Goal: Task Accomplishment & Management: Manage account settings

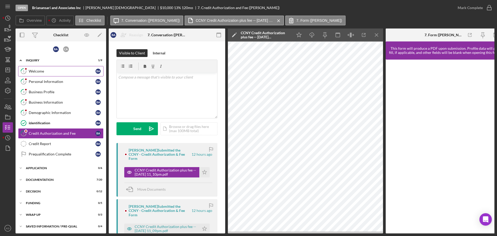
click at [30, 72] on div "Welcome" at bounding box center [62, 71] width 67 height 4
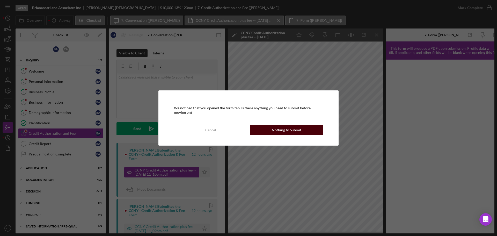
click at [281, 129] on div "Nothing to Submit" at bounding box center [286, 130] width 29 height 10
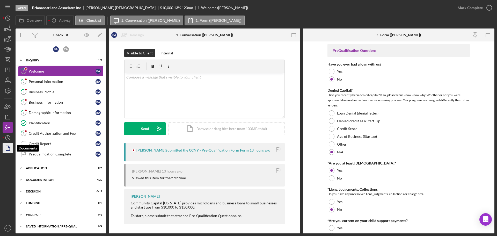
click at [10, 148] on icon "button" at bounding box center [7, 148] width 13 height 13
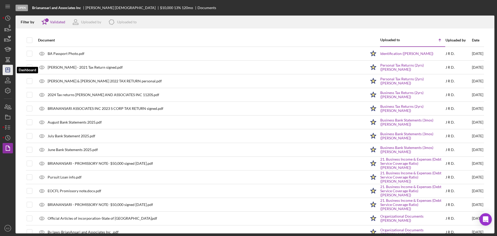
click at [6, 67] on icon "Icon/Dashboard" at bounding box center [7, 69] width 13 height 13
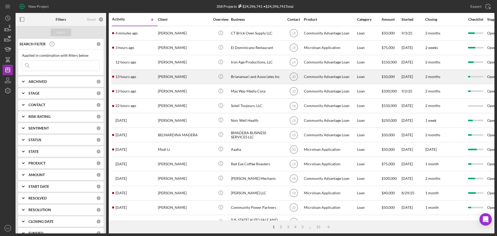
click at [252, 78] on div "Brianansari and Associates Inc" at bounding box center [257, 77] width 52 height 14
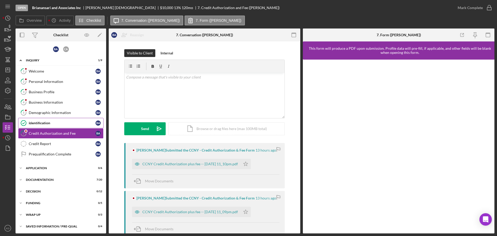
click at [41, 123] on div "Identification" at bounding box center [62, 123] width 67 height 4
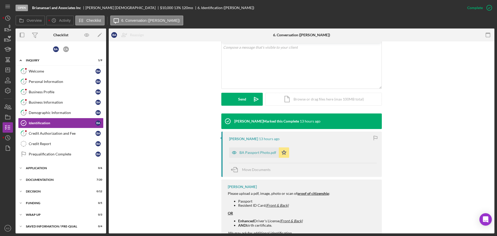
scroll to position [119, 0]
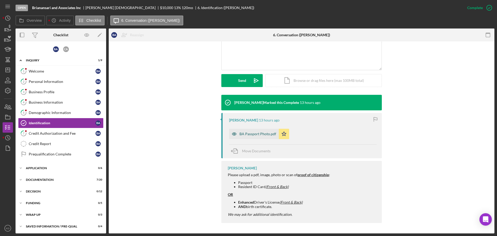
click at [261, 132] on div "BA Passport Photo.pdf" at bounding box center [257, 134] width 37 height 4
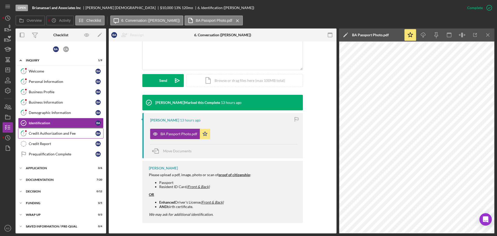
click at [65, 133] on div "Credit Authorization and Fee" at bounding box center [62, 133] width 67 height 4
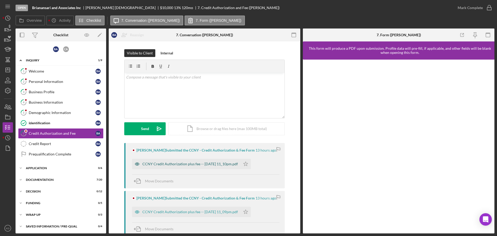
click at [219, 161] on div "CCNY Credit Authorization plus fee -- [DATE] 11_10pm.pdf" at bounding box center [186, 164] width 108 height 10
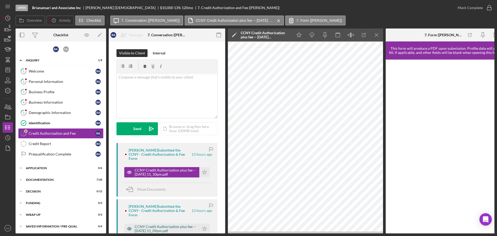
click at [151, 224] on div "CCNY Credit Authorization plus fee -- [DATE] 11_09pm.pdf" at bounding box center [166, 228] width 62 height 8
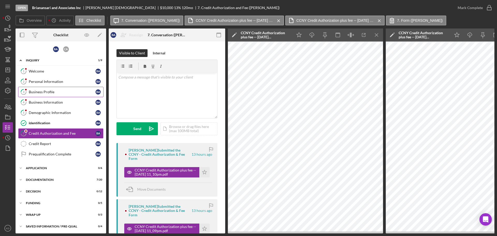
click at [57, 92] on div "Business Profile" at bounding box center [62, 92] width 67 height 4
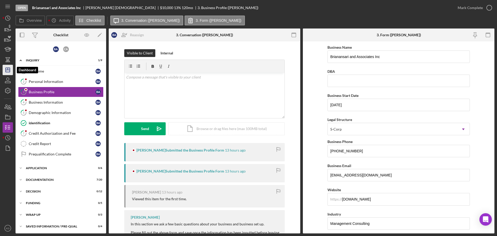
click at [7, 70] on line "button" at bounding box center [8, 70] width 4 height 0
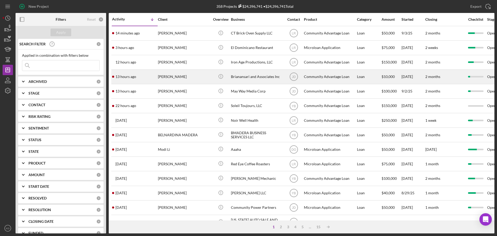
click at [255, 76] on div "Brianansari and Associates Inc" at bounding box center [257, 77] width 52 height 14
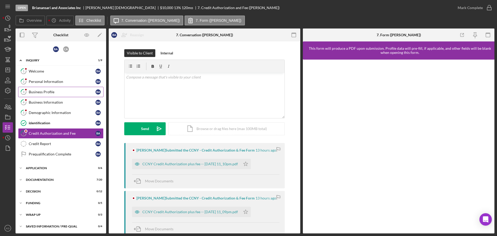
click at [41, 93] on div "Business Profile" at bounding box center [62, 92] width 67 height 4
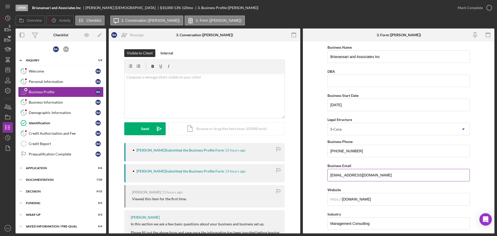
drag, startPoint x: 410, startPoint y: 176, endPoint x: 327, endPoint y: 174, distance: 82.5
click at [327, 174] on input "[EMAIL_ADDRESS][DOMAIN_NAME]" at bounding box center [398, 175] width 142 height 12
click at [38, 72] on div "Welcome" at bounding box center [62, 71] width 67 height 4
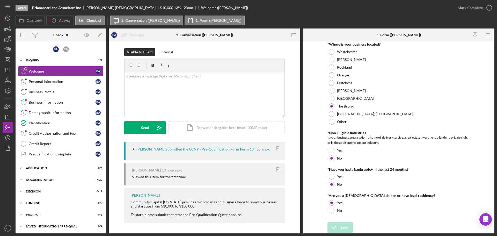
scroll to position [1, 0]
click at [21, 167] on icon "Icon/Expander" at bounding box center [21, 168] width 10 height 10
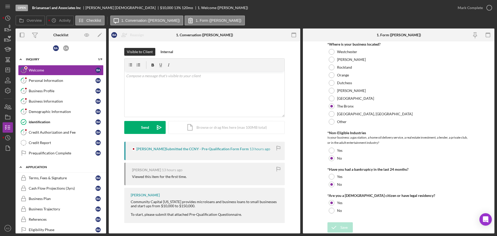
scroll to position [0, 0]
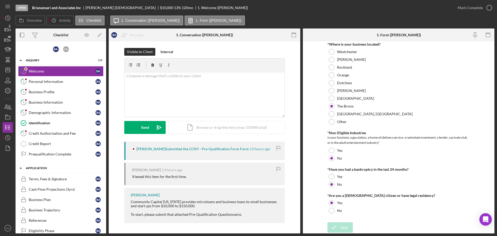
click at [20, 170] on icon "Icon/Expander" at bounding box center [21, 168] width 10 height 10
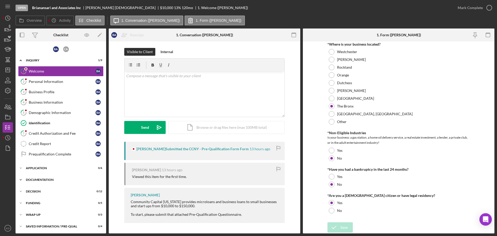
scroll to position [1, 0]
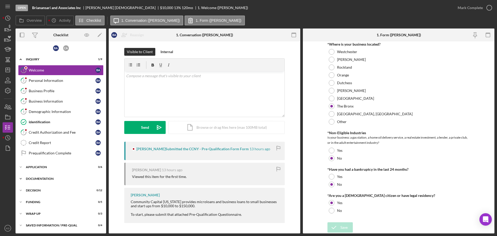
click at [21, 177] on icon "Icon/Expander" at bounding box center [21, 178] width 10 height 10
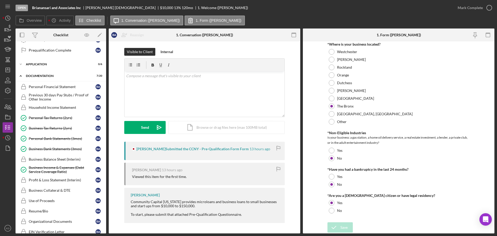
scroll to position [104, 0]
click at [54, 117] on div "Personal Tax Returns (2yrs)" at bounding box center [62, 117] width 67 height 4
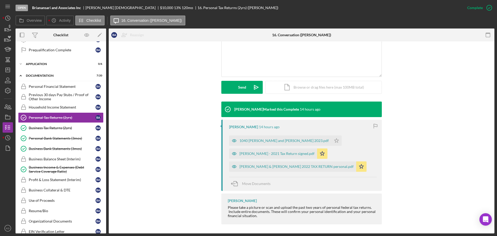
scroll to position [114, 0]
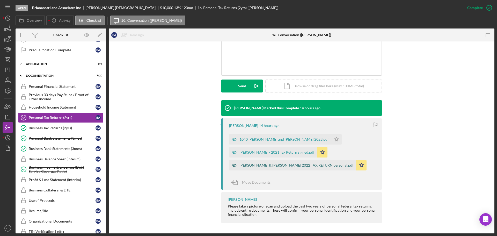
click at [250, 166] on div "[PERSON_NAME] & [PERSON_NAME] 2022 TAX RETURN personal.pdf" at bounding box center [296, 165] width 114 height 4
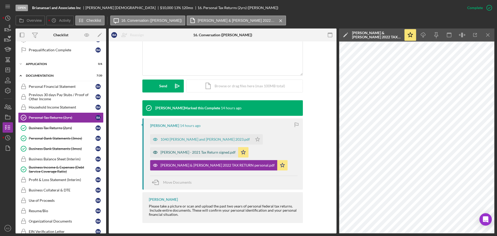
click at [209, 152] on div "[PERSON_NAME] - 2021 Tax Return signed.pdf" at bounding box center [197, 152] width 75 height 4
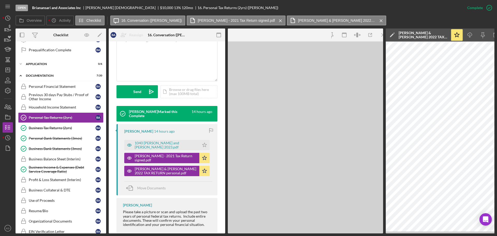
scroll to position [120, 0]
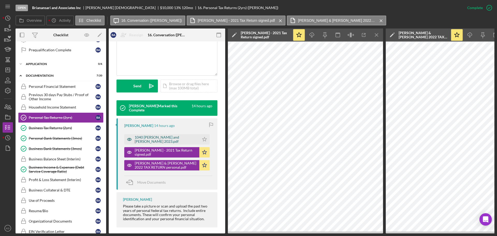
click at [143, 139] on div "1040 [PERSON_NAME] and [PERSON_NAME] 2023.pdf" at bounding box center [166, 139] width 62 height 8
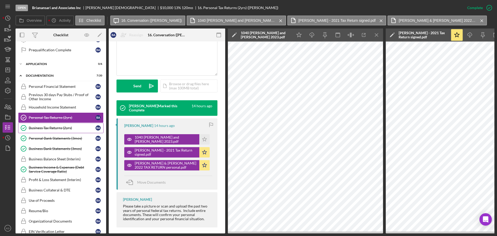
click at [58, 129] on div "Business Tax Returns (2yrs)" at bounding box center [62, 128] width 67 height 4
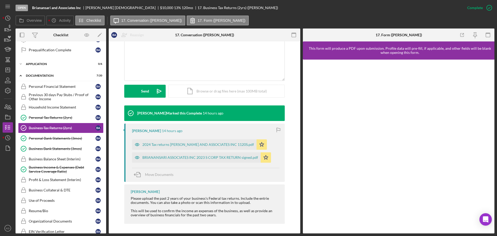
scroll to position [109, 0]
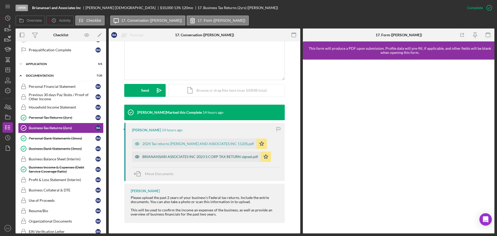
click at [223, 159] on div "BRIANANSARI ASSOCIATES INC 2023 S CORP TAX RETURN signed.pdf" at bounding box center [196, 156] width 129 height 10
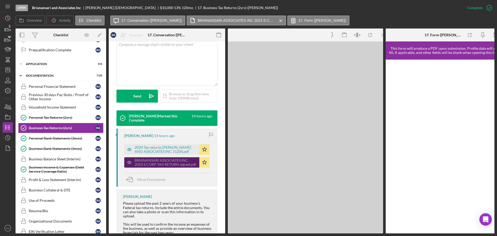
scroll to position [115, 0]
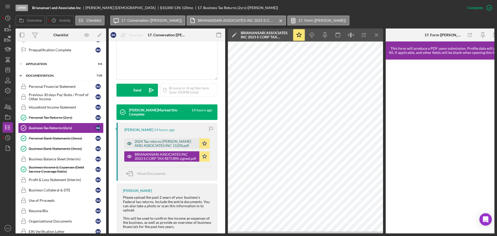
click at [165, 143] on div "2024 Tax returns [PERSON_NAME] AND ASSOCIATES INC 1120S.pdf" at bounding box center [166, 143] width 62 height 8
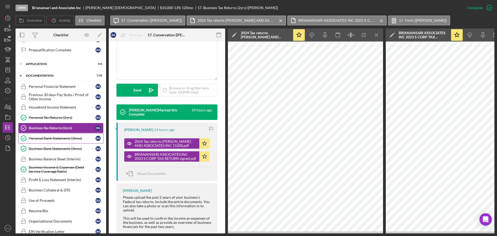
click at [55, 138] on div "Personal Bank Statements (3mos)" at bounding box center [62, 138] width 67 height 4
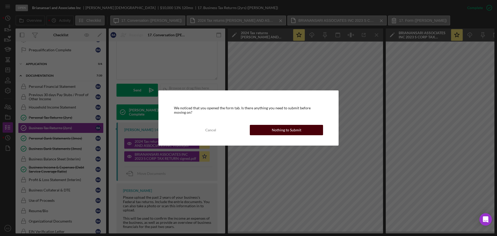
click at [295, 130] on div "Nothing to Submit" at bounding box center [286, 130] width 29 height 10
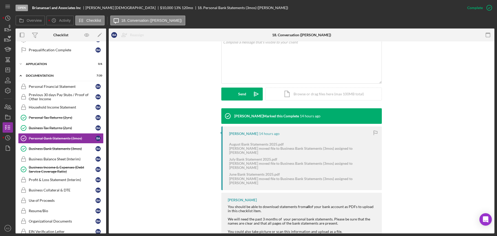
scroll to position [110, 0]
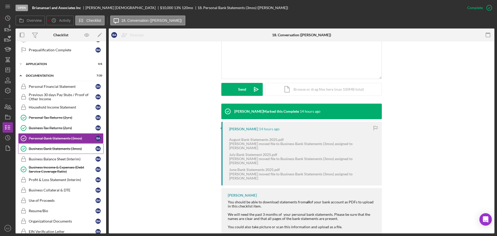
click at [70, 147] on div "Business Bank Statements (3mos)" at bounding box center [62, 148] width 67 height 4
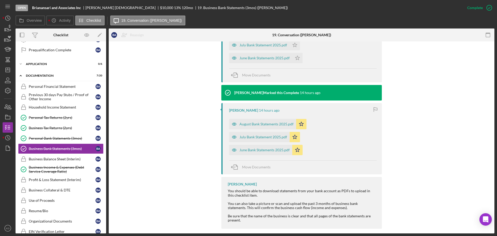
scroll to position [213, 0]
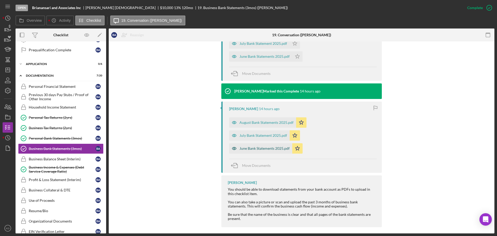
click at [262, 146] on div "June Bank Statements 2025.pdf" at bounding box center [264, 148] width 50 height 4
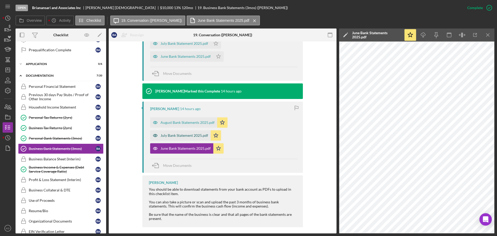
click at [183, 133] on div "July Bank Statement 2025.pdf" at bounding box center [184, 135] width 48 height 4
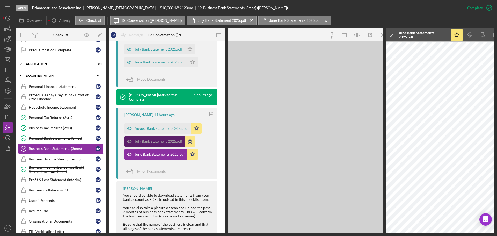
scroll to position [222, 0]
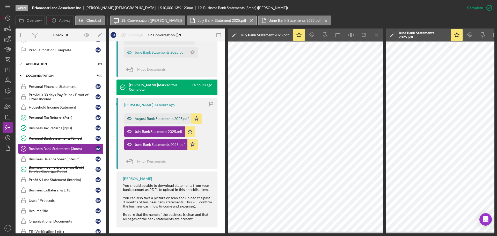
click at [153, 119] on div "August Bank Statements 2025.pdf" at bounding box center [162, 118] width 54 height 4
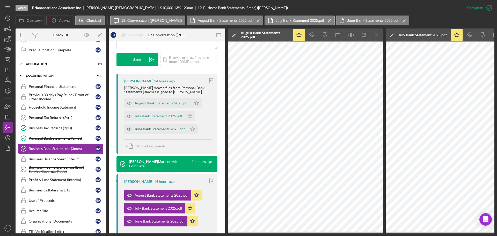
scroll to position [145, 0]
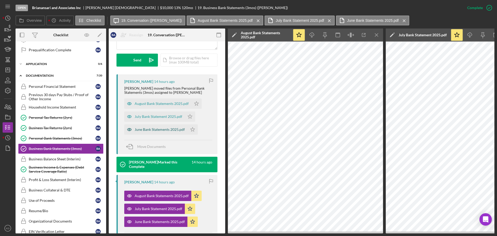
click at [148, 129] on div "June Bank Statements 2025.pdf" at bounding box center [160, 129] width 50 height 4
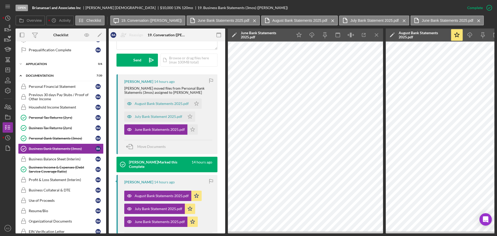
scroll to position [146, 0]
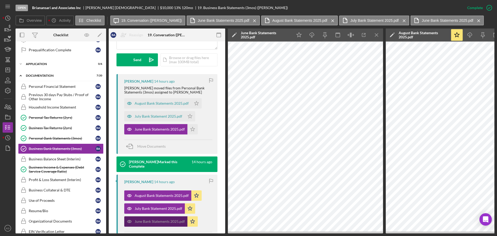
click at [164, 221] on div "June Bank Statements 2025.pdf" at bounding box center [160, 221] width 50 height 4
click at [376, 33] on icon "Icon/Menu Close" at bounding box center [377, 35] width 12 height 12
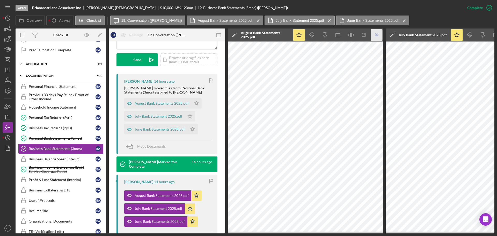
click at [376, 33] on icon "Icon/Menu Close" at bounding box center [377, 35] width 12 height 12
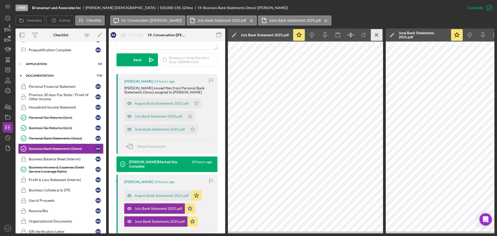
click at [375, 33] on icon "Icon/Menu Close" at bounding box center [377, 35] width 12 height 12
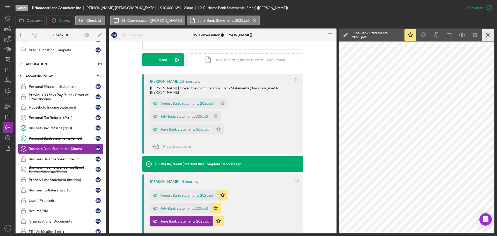
click at [487, 33] on icon "Icon/Menu Close" at bounding box center [488, 35] width 12 height 12
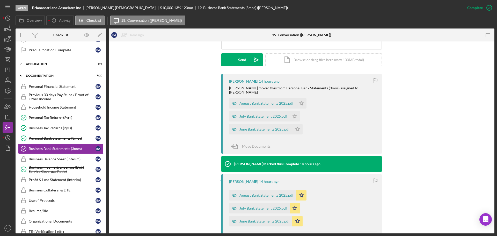
drag, startPoint x: 255, startPoint y: 193, endPoint x: 257, endPoint y: 191, distance: 3.1
click at [257, 193] on div "August Bank Statements 2025.pdf" at bounding box center [266, 195] width 54 height 4
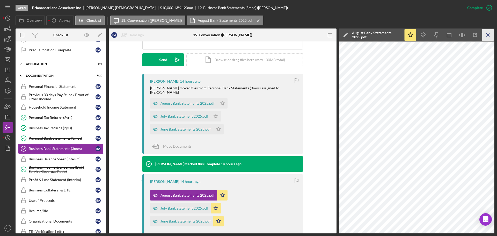
click at [484, 36] on icon "Icon/Menu Close" at bounding box center [488, 35] width 12 height 12
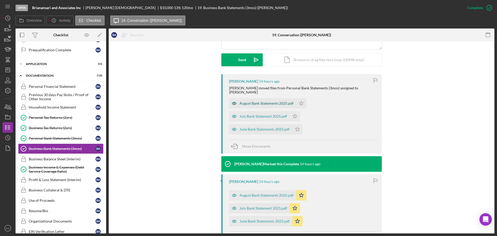
click at [249, 101] on div "August Bank Statements 2025.pdf" at bounding box center [266, 103] width 54 height 4
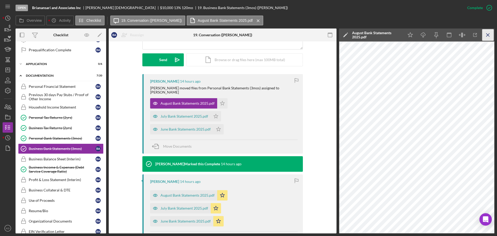
click at [487, 35] on icon "Icon/Menu Close" at bounding box center [488, 35] width 12 height 12
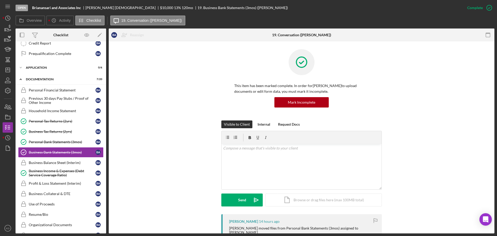
scroll to position [100, 0]
click at [63, 140] on div "Personal Bank Statements (3mos)" at bounding box center [62, 142] width 67 height 4
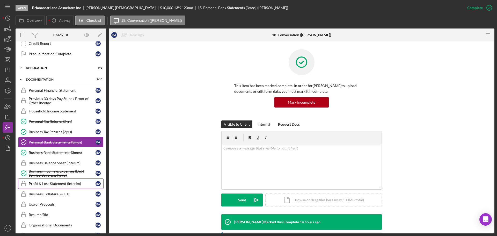
scroll to position [100, 0]
click at [47, 151] on div "Business Bank Statements (3mos)" at bounding box center [62, 153] width 67 height 4
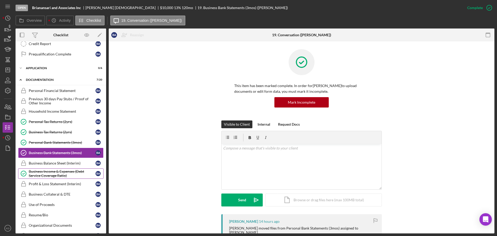
click at [58, 173] on div "Business Income & Expenses (Debt Service Coverage Ratio)" at bounding box center [62, 173] width 67 height 8
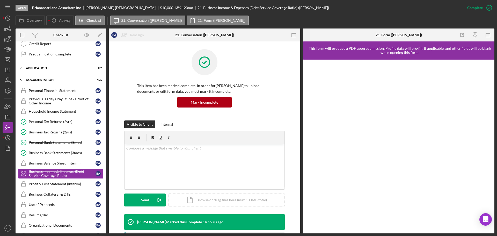
click at [297, 169] on div "This item has been marked complete. In order for [PERSON_NAME] to upload docume…" at bounding box center [204, 200] width 191 height 318
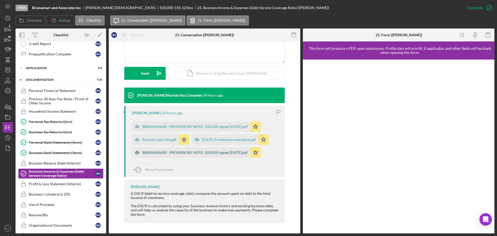
click at [166, 151] on div "BRIANANSARI - PROMISSORY NOTE- $50,000 signed [DATE].pdf" at bounding box center [194, 152] width 105 height 4
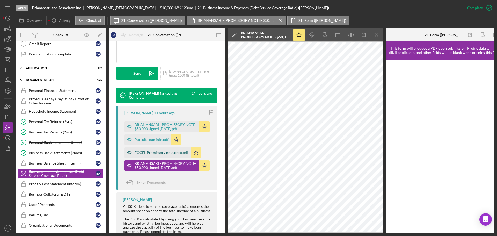
click at [145, 155] on div "EOCFL Promissory note.docx.pdf" at bounding box center [157, 152] width 66 height 10
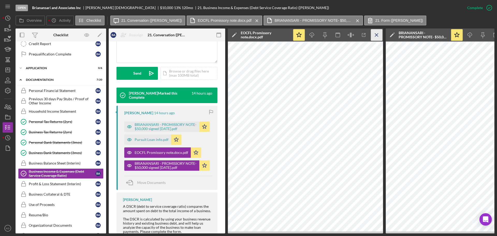
click at [379, 35] on icon "Icon/Menu Close" at bounding box center [377, 35] width 12 height 12
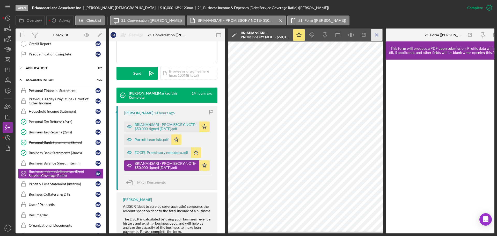
click at [376, 34] on line "button" at bounding box center [376, 34] width 3 height 3
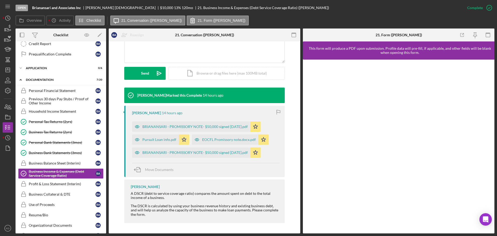
scroll to position [126, 0]
click at [215, 141] on div "EOCFL Promissory note.docx.pdf" at bounding box center [229, 139] width 54 height 4
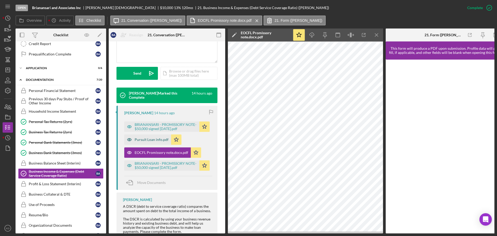
click at [154, 140] on div "Pursuit Loan info.pdf" at bounding box center [152, 139] width 34 height 4
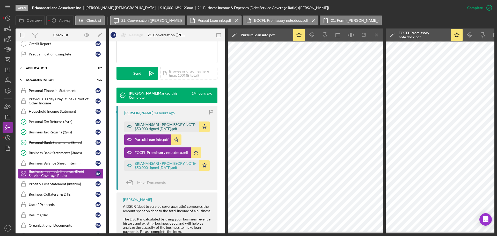
click at [143, 126] on div "BRIANANSARI - PROMISSORY NOTE- $50,000 signed [DATE].pdf" at bounding box center [166, 126] width 62 height 8
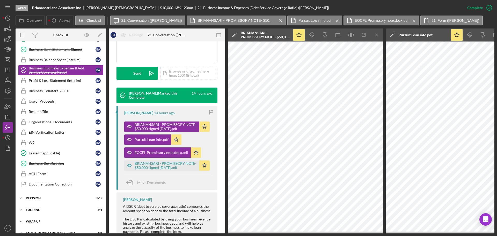
scroll to position [204, 0]
click at [35, 151] on div "Lease (if applicable)" at bounding box center [62, 152] width 67 height 4
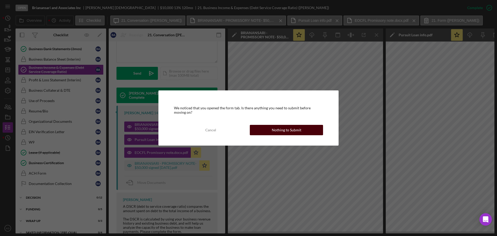
click at [283, 129] on div "Nothing to Submit" at bounding box center [286, 130] width 29 height 10
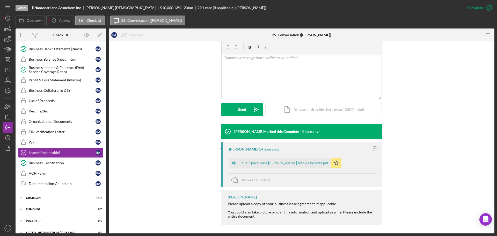
scroll to position [92, 0]
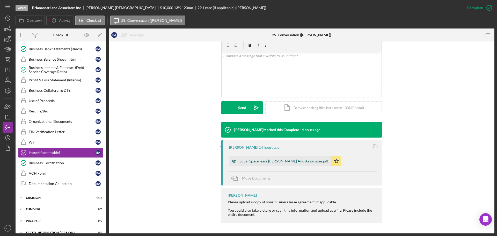
click at [248, 159] on div "Equal Space lease [PERSON_NAME] And Associates.pdf" at bounding box center [283, 161] width 89 height 4
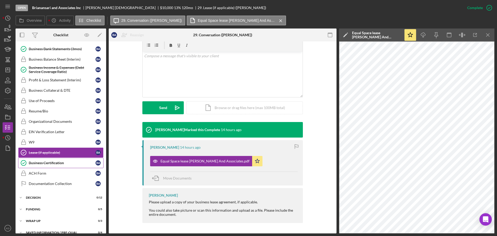
click at [53, 165] on div "Business Certification" at bounding box center [62, 163] width 67 height 4
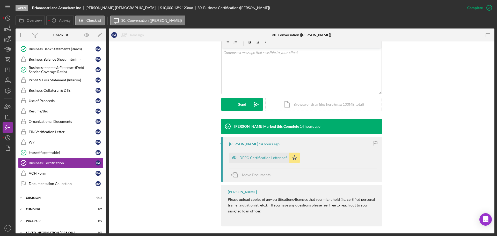
scroll to position [99, 0]
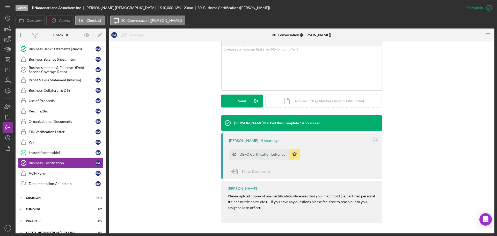
click at [261, 152] on div "DEFO Certification Letter.pdf" at bounding box center [262, 154] width 47 height 4
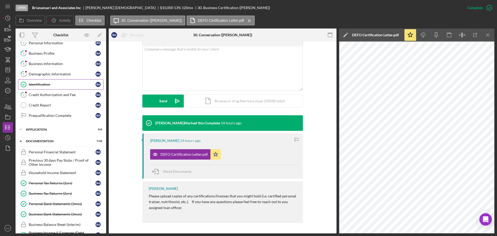
scroll to position [0, 0]
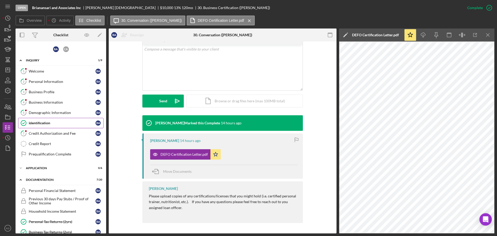
click at [46, 123] on div "Identification" at bounding box center [62, 123] width 67 height 4
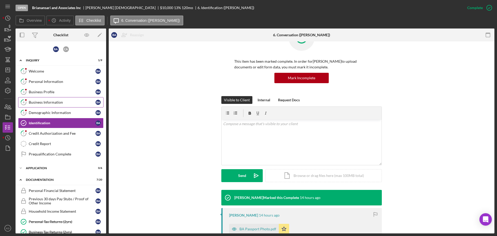
scroll to position [25, 0]
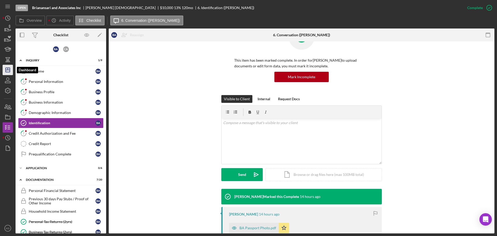
click at [9, 69] on icon "Icon/Dashboard" at bounding box center [7, 69] width 13 height 13
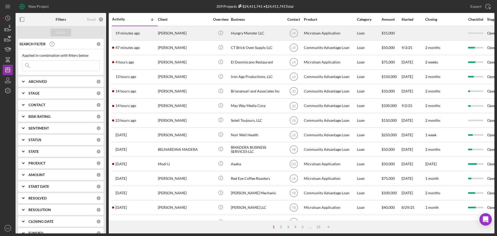
click at [243, 32] on div "Hungry Monster LLC" at bounding box center [257, 33] width 52 height 14
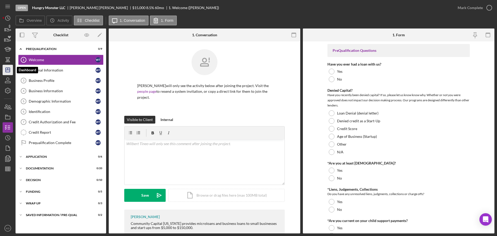
click at [6, 72] on polygon "button" at bounding box center [8, 70] width 4 height 4
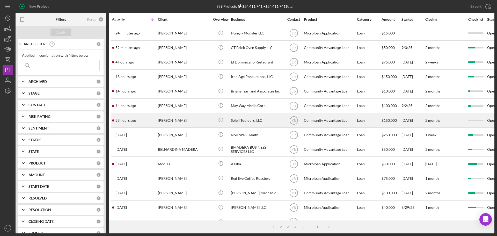
click at [175, 118] on div "[PERSON_NAME]" at bounding box center [184, 120] width 52 height 14
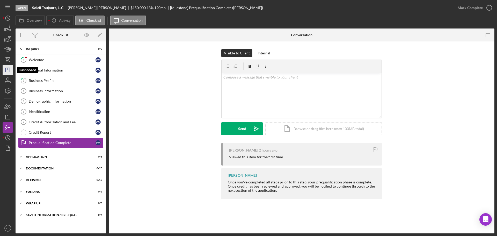
click at [10, 70] on line "button" at bounding box center [8, 70] width 4 height 0
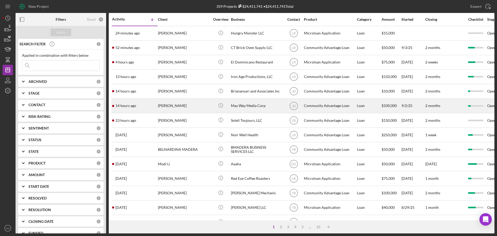
click at [252, 106] on div "May Way Media Corp" at bounding box center [257, 106] width 52 height 14
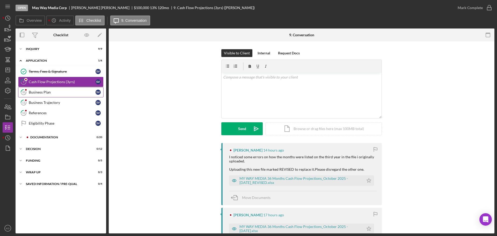
click at [46, 91] on div "Business Plan" at bounding box center [62, 92] width 67 height 4
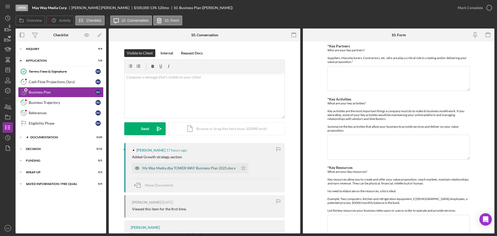
click at [194, 167] on div "My Way Media dba TOWER WAY Business Plan 2025.docx" at bounding box center [188, 168] width 93 height 4
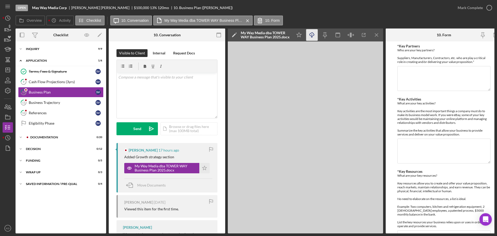
click at [314, 35] on icon "Icon/Download" at bounding box center [312, 35] width 12 height 12
click at [62, 84] on div "Cash Flow Projections (3yrs)" at bounding box center [62, 82] width 67 height 4
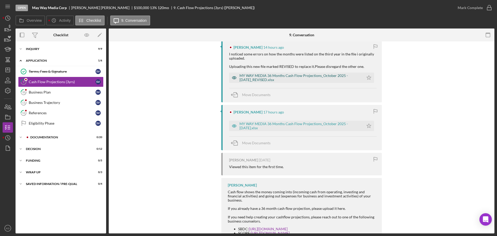
scroll to position [103, 0]
click at [351, 76] on div "MY WAY MEDIA 36 Months Cash Flow Projections_October 2025 - [DATE]_REVISED.xlsx" at bounding box center [300, 77] width 122 height 8
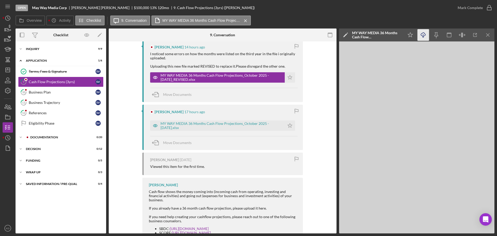
click at [421, 36] on icon "Icon/Download" at bounding box center [423, 35] width 12 height 12
click at [40, 71] on div "Terms, Fees & Signature" at bounding box center [62, 71] width 67 height 4
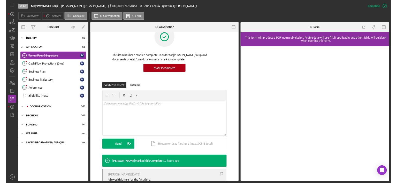
scroll to position [15, 0]
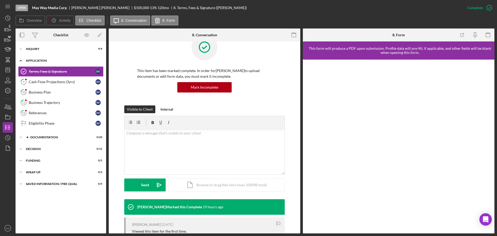
click at [21, 60] on polyline at bounding box center [21, 60] width 2 height 1
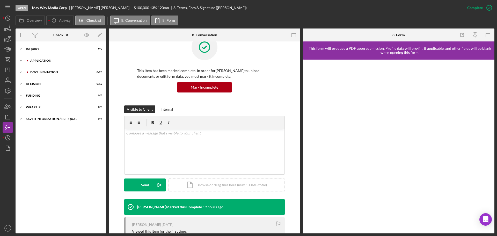
click at [21, 60] on icon "Icon/Expander" at bounding box center [21, 60] width 10 height 10
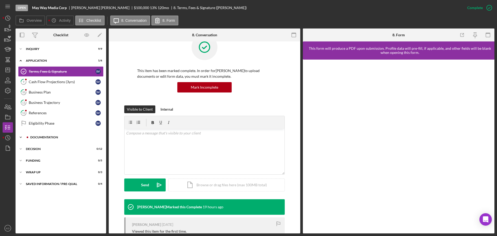
click at [21, 137] on icon "Icon/Expander" at bounding box center [21, 137] width 10 height 10
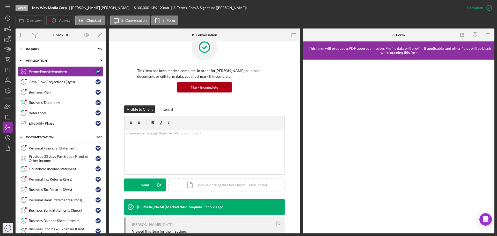
click at [8, 226] on icon "KD" at bounding box center [8, 227] width 10 height 13
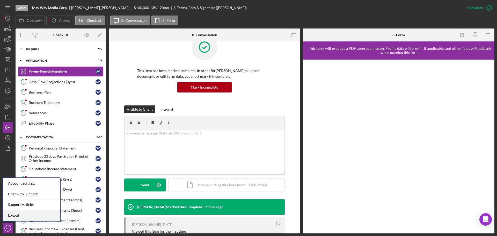
click at [15, 215] on link "Logout" at bounding box center [31, 215] width 57 height 11
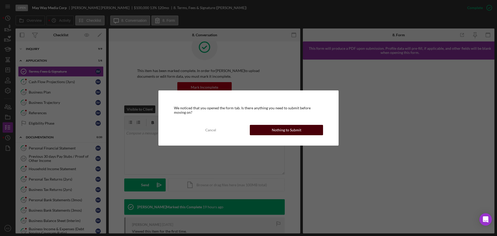
click at [279, 129] on div "Nothing to Submit" at bounding box center [286, 130] width 29 height 10
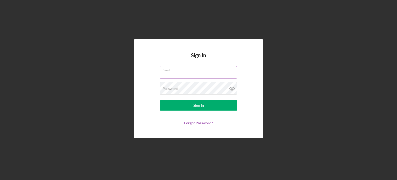
click at [197, 73] on input "Email" at bounding box center [198, 72] width 77 height 12
type input "[EMAIL_ADDRESS][DOMAIN_NAME]"
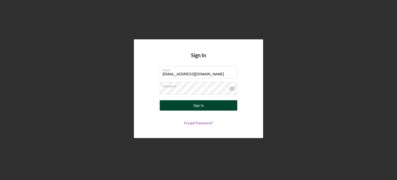
click at [207, 105] on button "Sign In" at bounding box center [199, 105] width 78 height 10
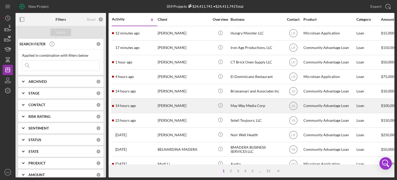
click at [161, 106] on div "[PERSON_NAME]" at bounding box center [184, 106] width 52 height 14
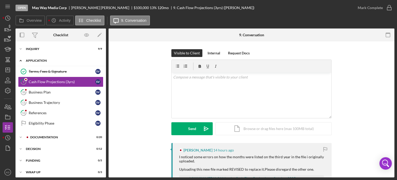
click at [21, 61] on polyline at bounding box center [21, 60] width 2 height 1
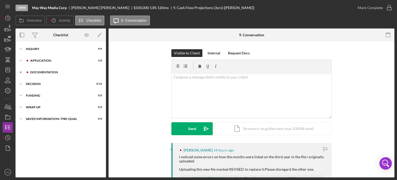
click at [21, 71] on icon "Icon/Expander" at bounding box center [21, 72] width 10 height 10
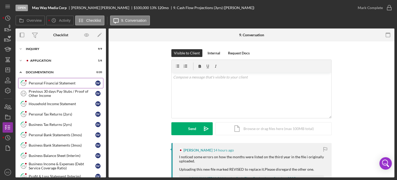
click at [56, 82] on div "Personal Financial Statement" at bounding box center [62, 83] width 67 height 4
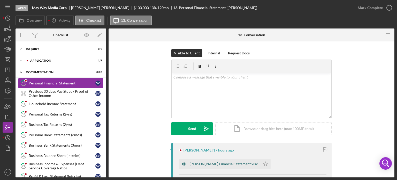
click at [203, 164] on div "[PERSON_NAME] Financial Statement.xlsx" at bounding box center [224, 164] width 68 height 4
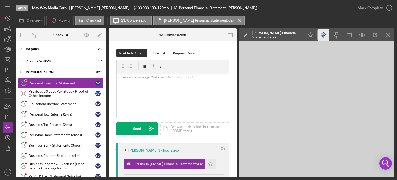
click at [324, 33] on icon "Icon/Download" at bounding box center [324, 35] width 12 height 12
click at [58, 104] on div "Household Income Statement" at bounding box center [62, 104] width 67 height 4
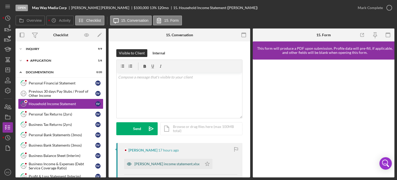
click at [171, 164] on div "Scott Veltri_Household income statement.xlsx" at bounding box center [167, 164] width 65 height 4
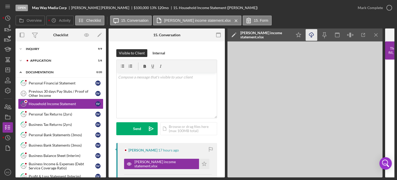
click at [312, 36] on line "button" at bounding box center [312, 35] width 0 height 3
click at [65, 115] on div "Personal Tax Returns (2yrs)" at bounding box center [62, 114] width 67 height 4
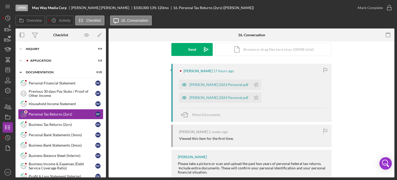
scroll to position [80, 0]
click at [206, 83] on div "Scott Veltri 2023 Personal.pdf" at bounding box center [219, 84] width 59 height 4
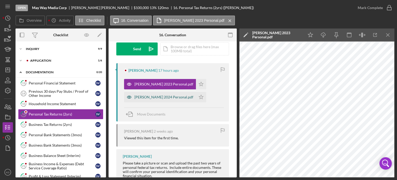
click at [159, 96] on div "Scott Veltri 2024 Personal.pdf" at bounding box center [164, 97] width 59 height 4
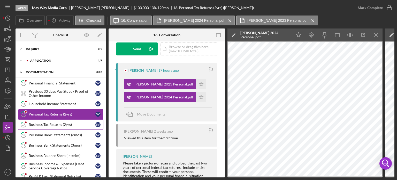
click at [37, 125] on div "Business Tax Returns (2yrs)" at bounding box center [62, 124] width 67 height 4
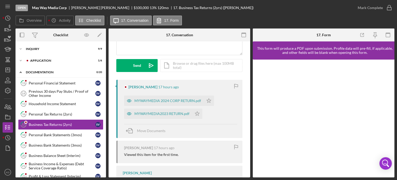
scroll to position [72, 0]
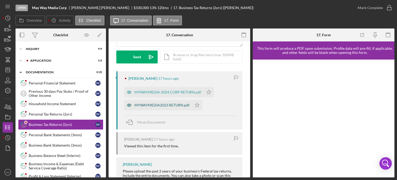
click at [143, 103] on div "MYWAYMEDIA2023 RETURN.pdf" at bounding box center [162, 105] width 55 height 4
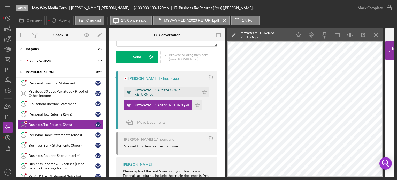
click at [157, 93] on div "MYWAYMEDIA 2024 CORP RETURN.pdf" at bounding box center [166, 92] width 62 height 8
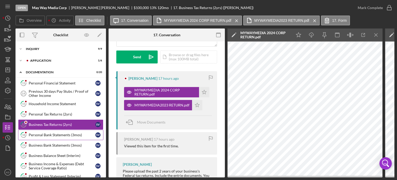
click at [36, 134] on div "Personal Bank Statements (3mos)" at bounding box center [62, 135] width 67 height 4
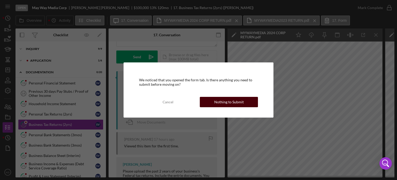
click at [240, 99] on div "Nothing to Submit" at bounding box center [228, 102] width 29 height 10
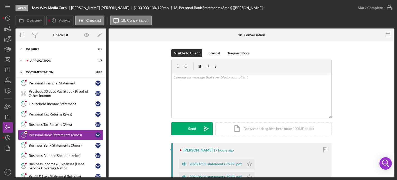
click at [393, 141] on div "Visible to Client Internal Request Docs v Color teal Color pink Remove color Ad…" at bounding box center [252, 176] width 286 height 271
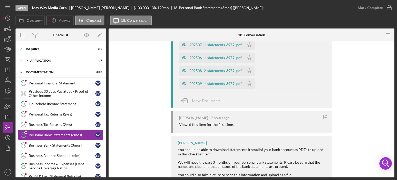
click at [392, 81] on div "Visible to Client Internal Request Docs v Color teal Color pink Remove color Ad…" at bounding box center [252, 57] width 286 height 271
click at [393, 81] on div "Visible to Client Internal Request Docs v Color teal Color pink Remove color Ad…" at bounding box center [252, 57] width 286 height 271
drag, startPoint x: 393, startPoint y: 81, endPoint x: 391, endPoint y: 83, distance: 3.1
click at [391, 83] on div "Visible to Client Internal Request Docs v Color teal Color pink Remove color Ad…" at bounding box center [252, 57] width 286 height 271
click at [129, 77] on div "Scott Veltri 17 hours ago 20250711-statements-3979-.pdf Icon/Star 20250611-stat…" at bounding box center [251, 105] width 271 height 162
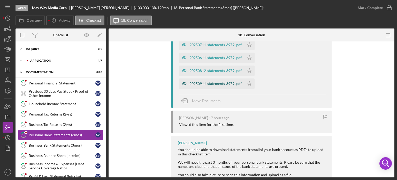
click at [220, 83] on div "20250911-statements-3979-.pdf" at bounding box center [216, 83] width 52 height 4
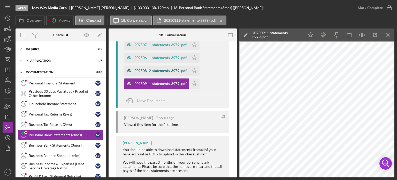
click at [151, 70] on div "20250812-statements-3979-.pdf" at bounding box center [161, 71] width 52 height 4
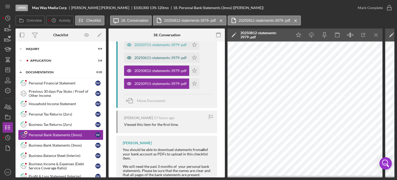
click at [145, 58] on div "20250611-statements-3979-.pdf" at bounding box center [161, 58] width 52 height 4
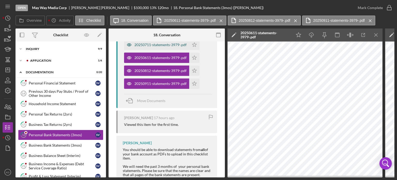
click at [152, 46] on div "20250711-statements-3979-.pdf" at bounding box center [161, 45] width 52 height 4
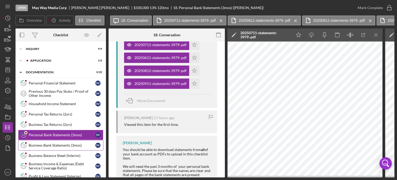
click at [46, 145] on div "Business Bank Statements (3mos)" at bounding box center [62, 145] width 67 height 4
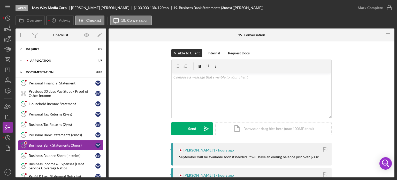
scroll to position [119, 0]
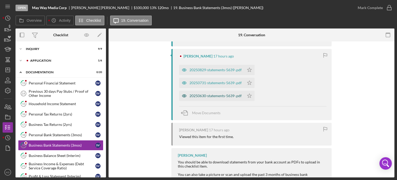
click at [204, 96] on div "20250630-statements-5639-.pdf" at bounding box center [216, 96] width 52 height 4
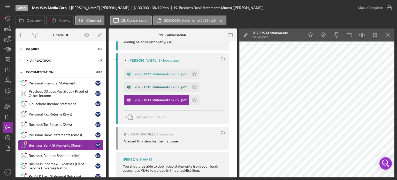
click at [158, 88] on div "20250731-statements-5639-.pdf" at bounding box center [161, 87] width 52 height 4
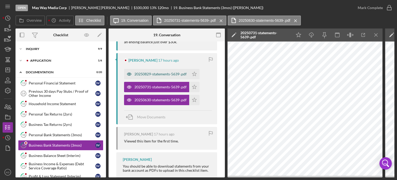
click at [157, 73] on div "20250829-statements-5639-.pdf" at bounding box center [161, 74] width 52 height 4
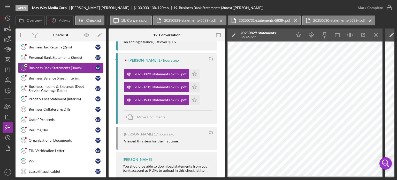
scroll to position [80, 0]
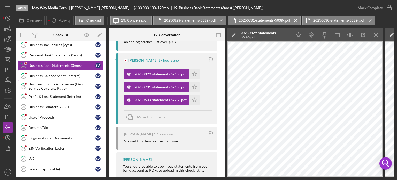
click at [50, 75] on div "Business Balance Sheet (Interim)" at bounding box center [62, 76] width 67 height 4
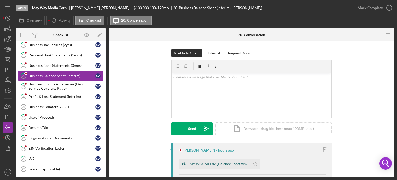
click at [205, 163] on div "MY WAY MEDIA_Balance Sheet.xlsx" at bounding box center [219, 164] width 58 height 4
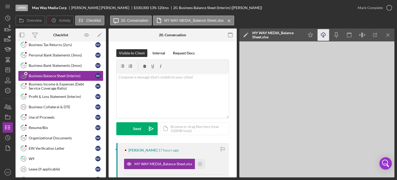
click at [323, 34] on icon "Icon/Download" at bounding box center [324, 35] width 12 height 12
click at [53, 84] on div "Business Income & Expenses (Debt Service Coverage Ratio)" at bounding box center [62, 86] width 67 height 8
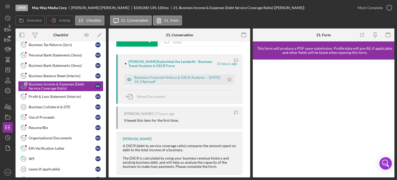
scroll to position [90, 0]
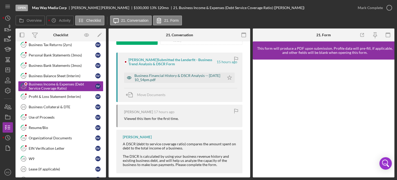
click at [179, 76] on div "Business Financial History & DSCR Analysis -- 2025-09-24 10_54pm.pdf" at bounding box center [178, 77] width 87 height 8
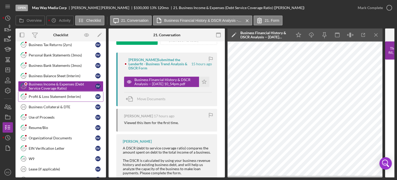
click at [44, 95] on div "Profit & Loss Statement (Interim)" at bounding box center [62, 96] width 67 height 4
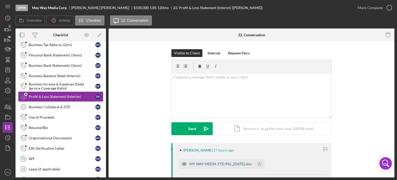
click at [221, 163] on div "MY WAY MEDIA YTD P&L_9.30.25.xlsx" at bounding box center [221, 164] width 62 height 4
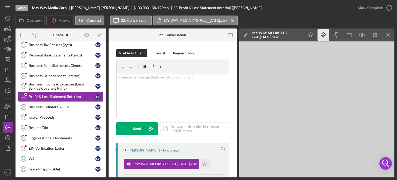
click at [323, 33] on icon "button" at bounding box center [323, 34] width 4 height 3
click at [51, 116] on div "Use of Proceeds" at bounding box center [62, 117] width 67 height 4
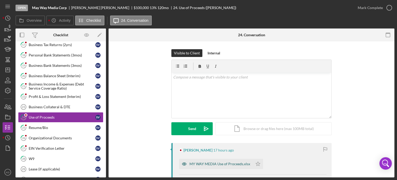
click at [227, 163] on div "MY WAY MEDIA Use of Proceeds.xlsx" at bounding box center [220, 164] width 61 height 4
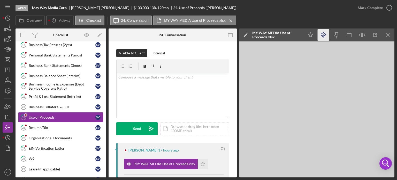
click at [323, 36] on icon "Icon/Download" at bounding box center [324, 35] width 12 height 12
click at [40, 126] on div "Resume/Bio" at bounding box center [62, 127] width 67 height 4
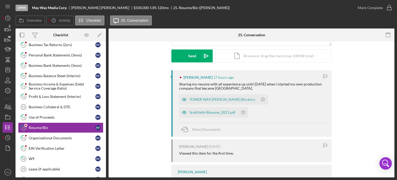
scroll to position [77, 0]
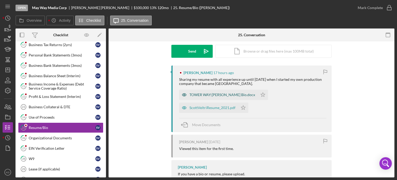
click at [210, 95] on div "TOWER WAY:Veltri Bio.docx" at bounding box center [223, 95] width 66 height 4
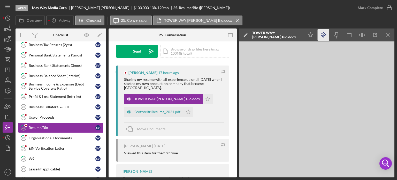
click at [322, 35] on icon "button" at bounding box center [323, 34] width 4 height 3
click at [151, 110] on div "ScottVeltriResume_2021.pdf" at bounding box center [158, 112] width 46 height 4
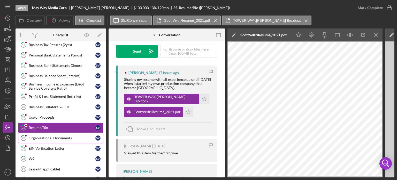
click at [40, 134] on link "26 Organizational Documents S V" at bounding box center [60, 138] width 85 height 10
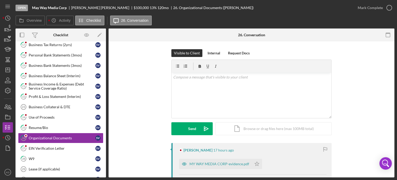
scroll to position [100, 0]
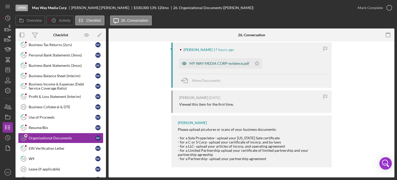
click at [223, 66] on div "MY WAY MEDIA CORP-evidence.pdf" at bounding box center [215, 63] width 73 height 10
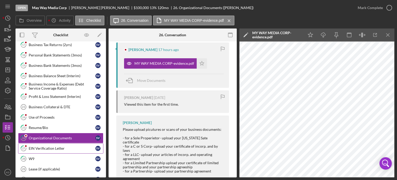
click at [40, 146] on div "EIN Verification Letter" at bounding box center [62, 148] width 67 height 4
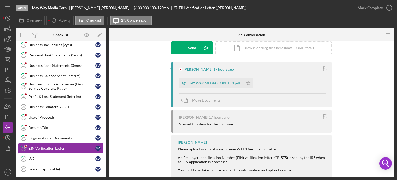
scroll to position [92, 0]
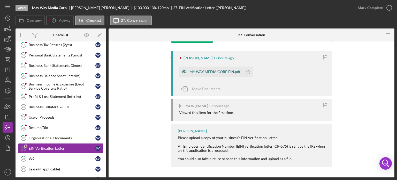
click at [197, 72] on div "MY WAY MEDIA CORP EIN.pdf" at bounding box center [215, 72] width 51 height 4
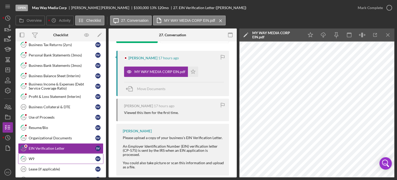
click at [46, 154] on link "28 W9 S V" at bounding box center [60, 158] width 85 height 10
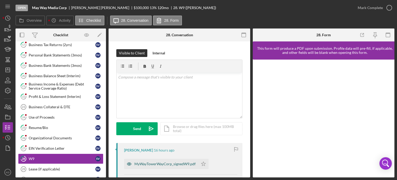
click at [170, 165] on div "MyWayTowerWayCorp_signedW9.pdf" at bounding box center [165, 164] width 61 height 4
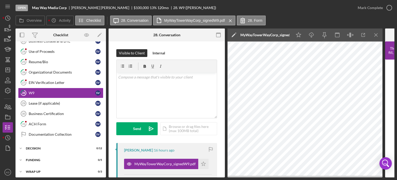
scroll to position [158, 0]
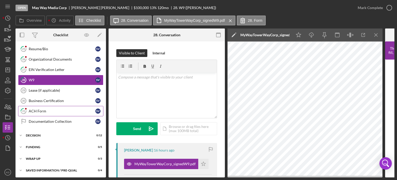
click at [34, 109] on div "ACH Form" at bounding box center [62, 111] width 67 height 4
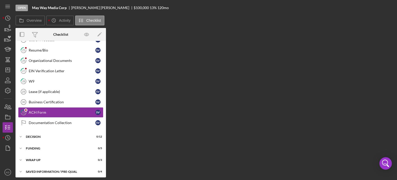
scroll to position [157, 0]
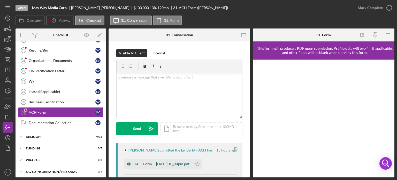
click at [147, 164] on div "ACH Form -- 2025-09-24 10_34pm.pdf" at bounding box center [162, 164] width 55 height 4
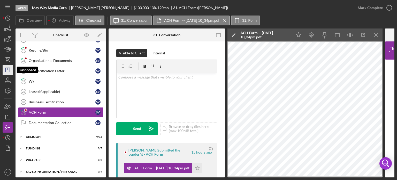
click at [9, 69] on icon "Icon/Dashboard" at bounding box center [7, 69] width 13 height 13
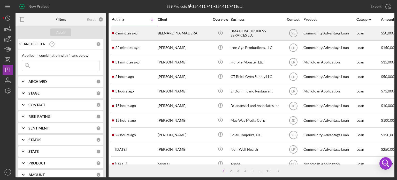
click at [192, 33] on div "BELNARDINA MADERA" at bounding box center [184, 33] width 52 height 14
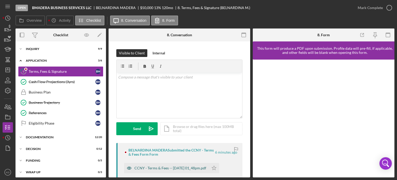
click at [160, 166] on div "CCNY - Terms & Fees -- 2025-09-25 01_48pm.pdf" at bounding box center [171, 168] width 72 height 4
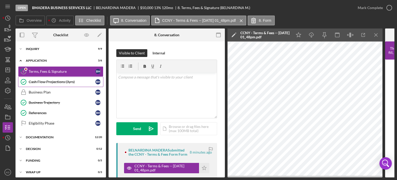
click at [50, 81] on div "Cash Flow Projections (3yrs)" at bounding box center [62, 82] width 67 height 4
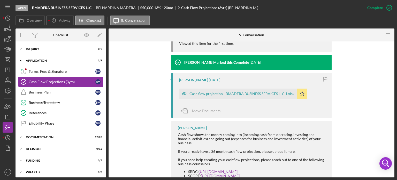
scroll to position [196, 0]
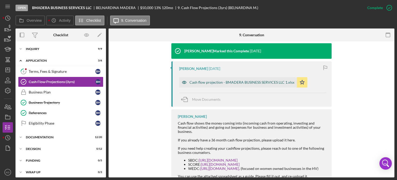
click at [242, 83] on div "Cash flow projection - BMADERA BUSINESS SERVICES LLC 1.xlsx" at bounding box center [242, 82] width 105 height 4
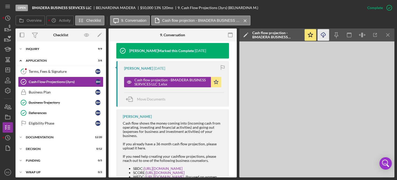
click at [324, 35] on line "button" at bounding box center [324, 35] width 0 height 3
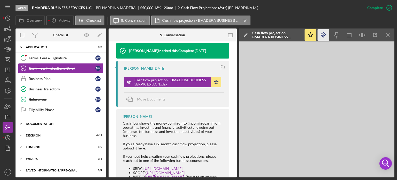
click at [21, 122] on icon "Icon/Expander" at bounding box center [21, 123] width 10 height 10
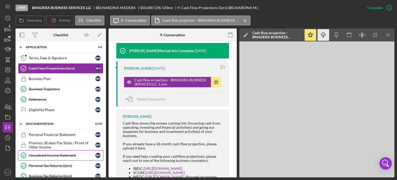
click at [40, 153] on div "Household Income Statement" at bounding box center [62, 155] width 67 height 4
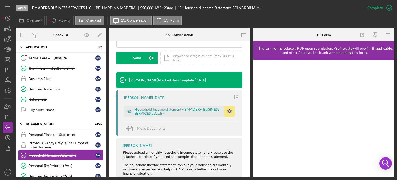
scroll to position [168, 0]
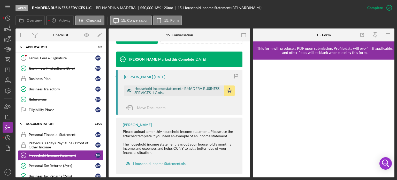
click at [172, 89] on div "Household income statement - BMADERA BUSINESS SERVICES LLC.xlsx" at bounding box center [178, 90] width 87 height 8
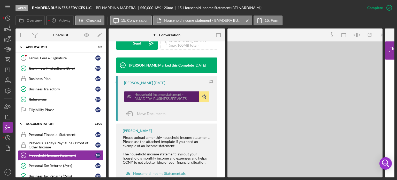
scroll to position [174, 0]
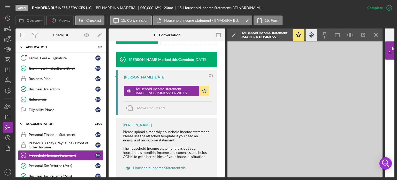
click at [310, 36] on icon "Icon/Download" at bounding box center [312, 35] width 12 height 12
click at [8, 72] on polygon "button" at bounding box center [8, 70] width 4 height 4
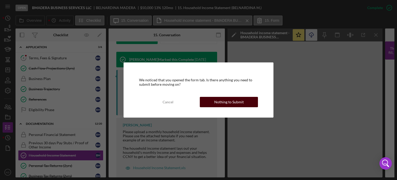
click at [220, 100] on div "Nothing to Submit" at bounding box center [228, 102] width 29 height 10
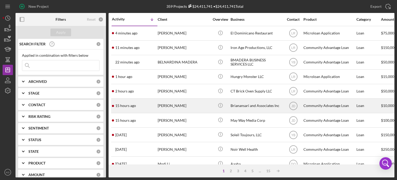
click at [168, 103] on div "[PERSON_NAME]" at bounding box center [184, 106] width 52 height 14
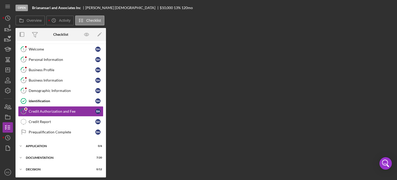
scroll to position [23, 0]
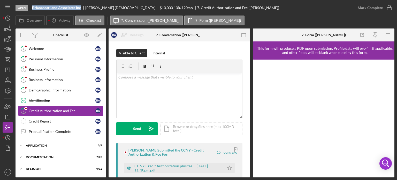
drag, startPoint x: 81, startPoint y: 7, endPoint x: 32, endPoint y: 6, distance: 49.2
click at [32, 6] on div "Open Brianansari and Associates Inc Brian Ansari $10,000 $10,000 13 % 120 mo 7.…" at bounding box center [184, 8] width 337 height 16
copy b "Brianansari and Associates Inc"
drag, startPoint x: 248, startPoint y: 104, endPoint x: 249, endPoint y: 110, distance: 6.3
click at [249, 110] on div "7 Credit Authorization and Fee B A Reassign B A Brian Ansari C a Carine ansari …" at bounding box center [180, 109] width 142 height 136
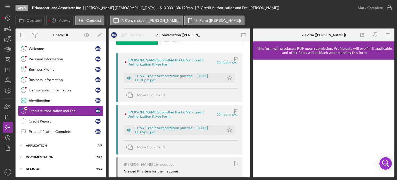
scroll to position [98, 0]
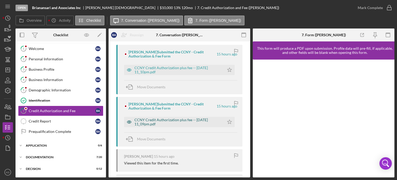
click at [155, 121] on div "CCNY Credit Authorization plus fee -- [DATE] 11_09pm.pdf" at bounding box center [178, 122] width 87 height 8
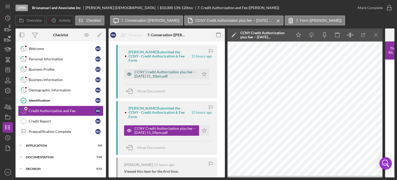
click at [158, 70] on div "CCNY Credit Authorization plus fee -- [DATE] 11_10pm.pdf" at bounding box center [166, 74] width 62 height 8
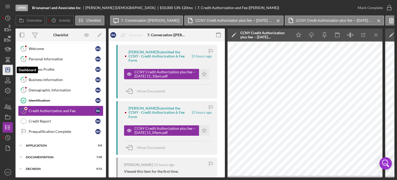
click at [9, 70] on line "button" at bounding box center [8, 70] width 4 height 0
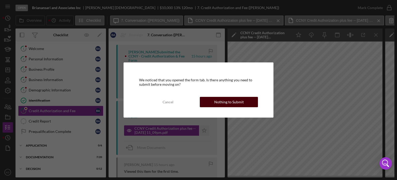
click at [233, 102] on div "Nothing to Submit" at bounding box center [228, 102] width 29 height 10
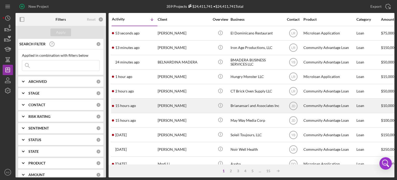
click at [254, 105] on div "Brianansari and Associates Inc" at bounding box center [257, 106] width 52 height 14
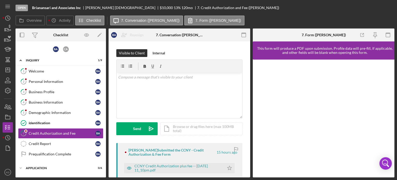
scroll to position [23, 0]
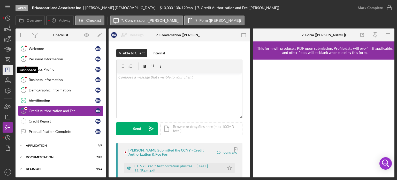
click at [7, 71] on icon "Icon/Dashboard" at bounding box center [7, 69] width 13 height 13
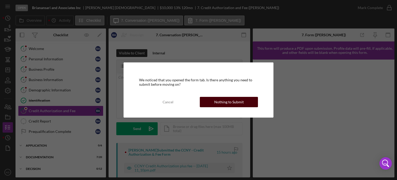
click at [227, 101] on div "Nothing to Submit" at bounding box center [228, 102] width 29 height 10
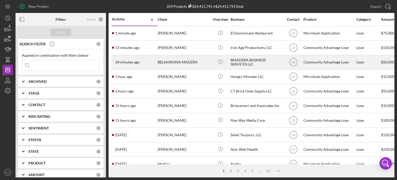
click at [236, 60] on div "BMADERA BUSINESS SERVICES LLC" at bounding box center [257, 62] width 52 height 14
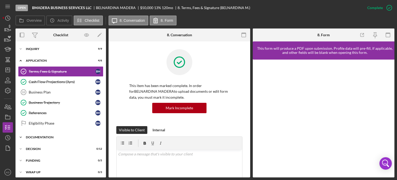
click at [19, 135] on icon "Icon/Expander" at bounding box center [21, 137] width 10 height 10
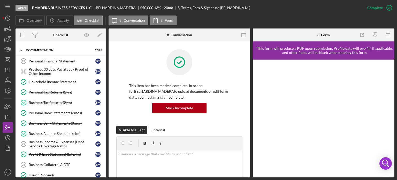
scroll to position [106, 0]
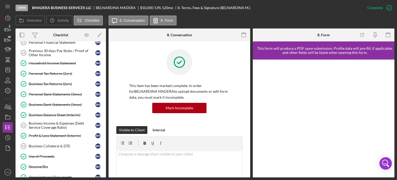
drag, startPoint x: 106, startPoint y: 84, endPoint x: 106, endPoint y: 78, distance: 6.5
click at [106, 78] on div "Overview Internal Workflow Stage Open Icon/Dropdown Arrow Archive (can unarchiv…" at bounding box center [205, 102] width 379 height 149
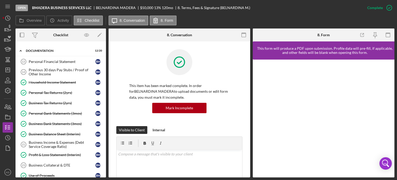
scroll to position [91, 0]
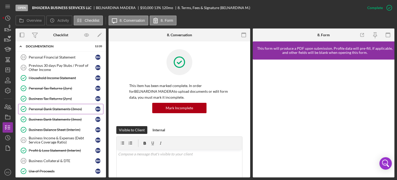
click at [57, 108] on div "Personal Bank Statements (3mos)" at bounding box center [62, 109] width 67 height 4
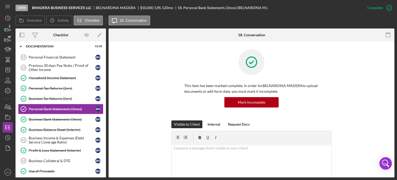
drag, startPoint x: 393, startPoint y: 74, endPoint x: 395, endPoint y: 93, distance: 19.2
click at [395, 93] on div "Open BMADERA BUSINESS SERVICES LLC BELNARDINA MADERA $50,000 $50,000 13 % 120 m…" at bounding box center [198, 90] width 397 height 180
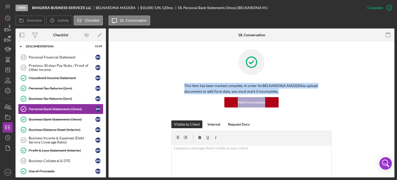
drag, startPoint x: 393, startPoint y: 81, endPoint x: 393, endPoint y: 99, distance: 17.6
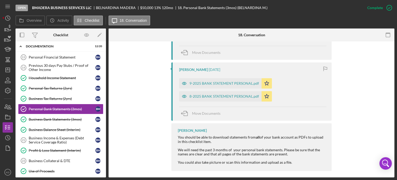
scroll to position [251, 0]
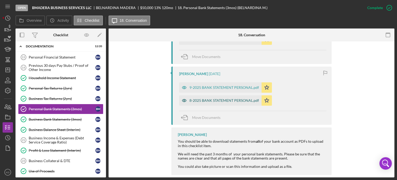
click at [221, 100] on div "8-2025 BANK STATEMENT PERSONAL.pdf" at bounding box center [225, 100] width 70 height 4
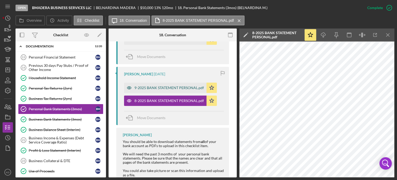
click at [150, 89] on div "9-2025 BANK STATEMENT PERSONAL.pdf" at bounding box center [170, 88] width 70 height 4
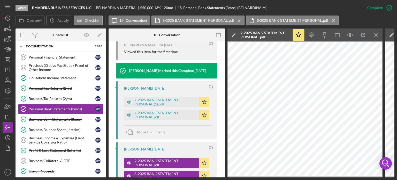
scroll to position [187, 0]
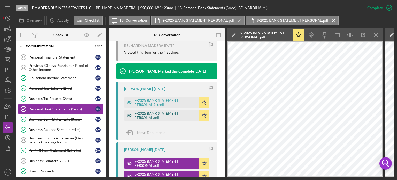
click at [186, 115] on div "7-2025 BANK STATEMENT PERSONAL.pdf" at bounding box center [166, 115] width 62 height 8
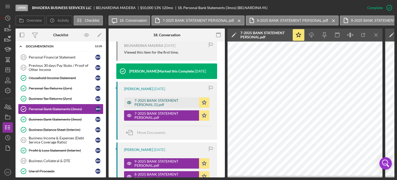
click at [159, 99] on div "7-2025 BANK STATEMENT PERSONAL (1).pdf" at bounding box center [166, 102] width 62 height 8
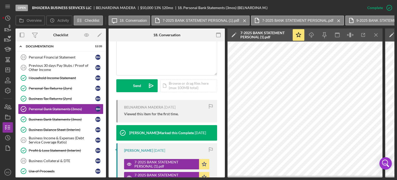
scroll to position [124, 0]
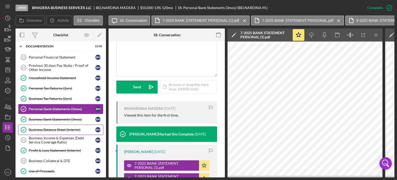
click at [34, 128] on div "Business Balance Sheet (Interim)" at bounding box center [62, 130] width 67 height 4
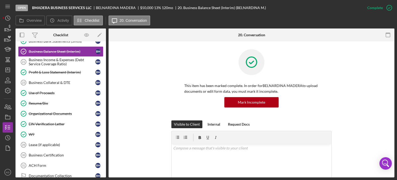
scroll to position [172, 0]
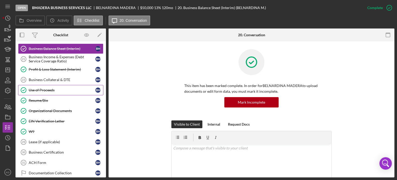
click at [43, 88] on div "Use of Proceeds" at bounding box center [62, 90] width 67 height 4
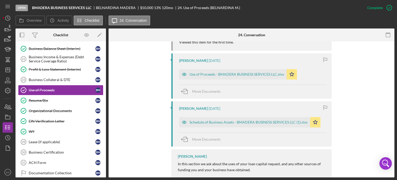
scroll to position [205, 0]
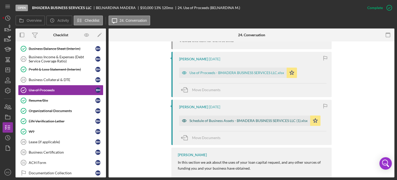
click at [249, 121] on div "Schedule of Business Assets - BMADERA BUSINESS SERVICES LLC (1).xlsx" at bounding box center [249, 120] width 118 height 4
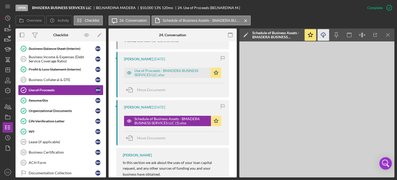
click at [324, 35] on line "button" at bounding box center [324, 35] width 0 height 3
click at [42, 98] on div "Resume/Bio" at bounding box center [62, 100] width 67 height 4
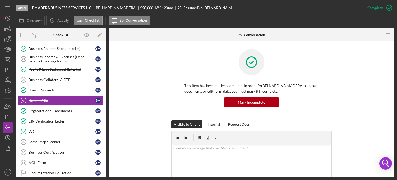
scroll to position [119, 0]
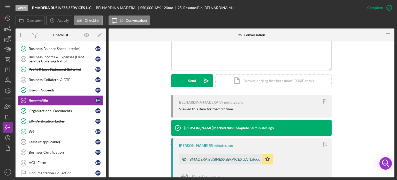
click at [245, 159] on div "BMADERA BUSINESS SERVICES LLC 1.docx" at bounding box center [225, 159] width 70 height 4
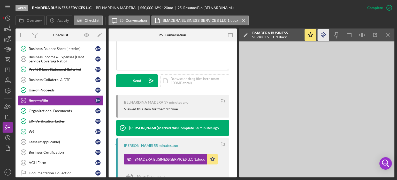
click at [324, 35] on line "button" at bounding box center [324, 35] width 0 height 3
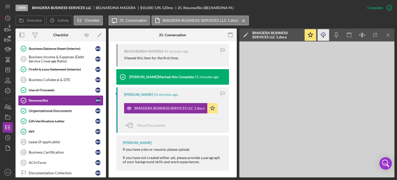
scroll to position [179, 0]
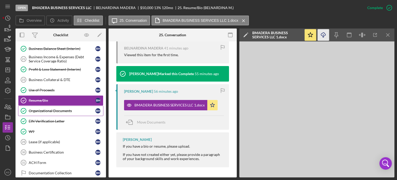
click at [53, 109] on div "Organizational Documents" at bounding box center [62, 111] width 67 height 4
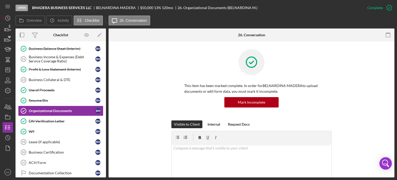
click at [395, 108] on div "Open BMADERA BUSINESS SERVICES LLC BELNARDINA MADERA $50,000 $50,000 13 % 120 m…" at bounding box center [198, 90] width 397 height 180
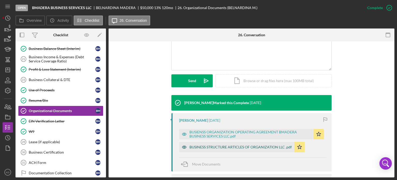
click at [223, 145] on div "BUSINESS STRUCTURE ARTICLES OF ORGANIZATION LLC .pdf" at bounding box center [241, 147] width 102 height 4
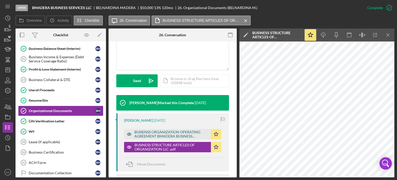
click at [152, 134] on div "BUSIENSS ORGANIZATION OPERATING AGREEMENT BMADERA BUSINESS SERVICES LLC.pdf" at bounding box center [172, 134] width 74 height 8
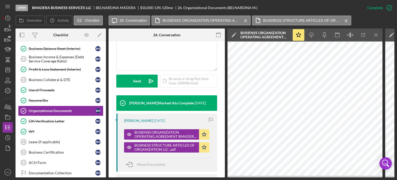
scroll to position [223, 0]
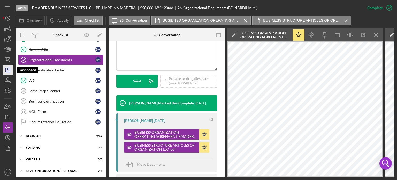
click at [7, 69] on icon "Icon/Dashboard" at bounding box center [7, 69] width 13 height 13
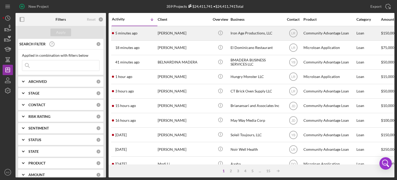
click at [249, 32] on div "Iron Age Productions, LLC" at bounding box center [257, 33] width 52 height 14
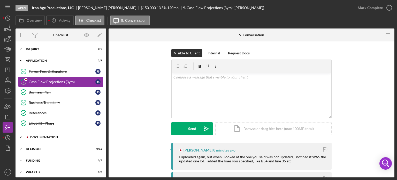
click at [22, 135] on icon "Icon/Expander" at bounding box center [21, 137] width 10 height 10
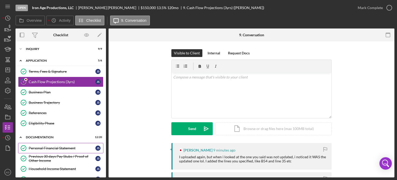
click at [32, 146] on div "Personal Financial Statement" at bounding box center [62, 148] width 67 height 4
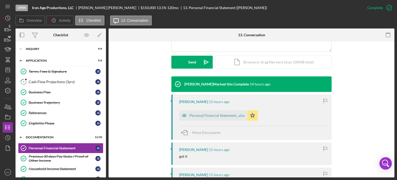
scroll to position [139, 0]
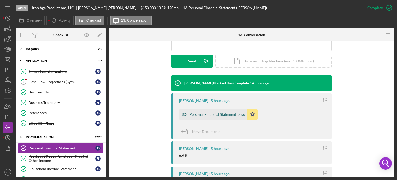
click at [211, 113] on div "Personal Financial Statement_.xlsx" at bounding box center [217, 114] width 55 height 4
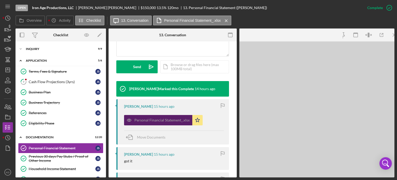
scroll to position [144, 0]
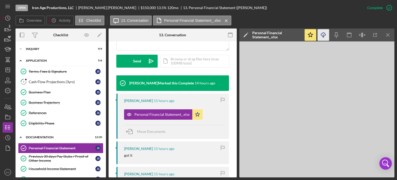
click at [323, 35] on icon "Icon/Download" at bounding box center [324, 35] width 12 height 12
click at [32, 157] on div "Previous 30 days Pay Stubs / Proof of Other Income" at bounding box center [62, 158] width 67 height 8
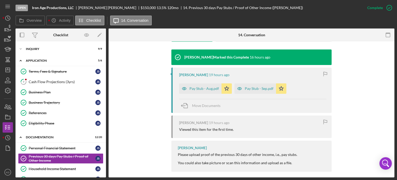
scroll to position [166, 0]
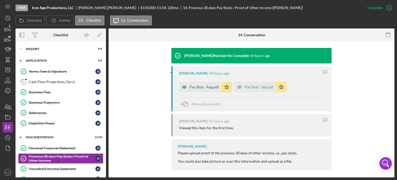
click at [192, 86] on div "Pay Stub - Aug.pdf" at bounding box center [204, 87] width 29 height 4
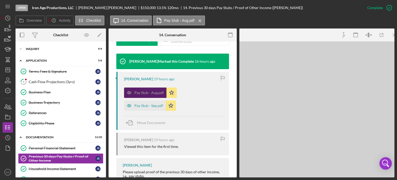
scroll to position [172, 0]
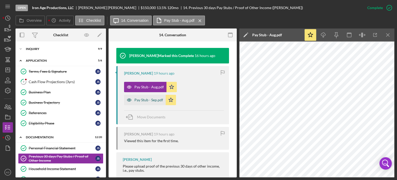
click at [150, 100] on div "Pay Stub - Sep.pdf" at bounding box center [149, 100] width 29 height 4
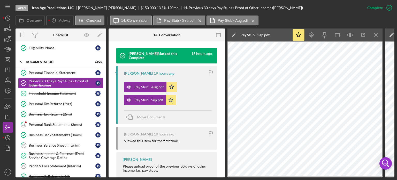
scroll to position [87, 0]
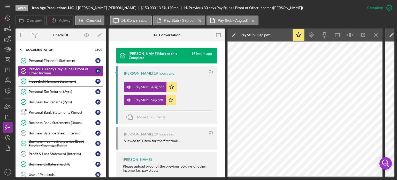
click at [47, 79] on div "Household Income Statement" at bounding box center [62, 81] width 67 height 4
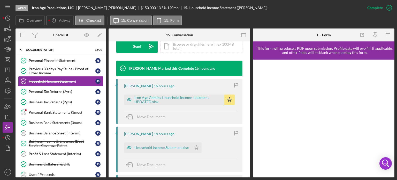
scroll to position [156, 0]
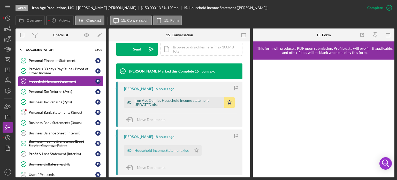
click at [144, 102] on div "Iron Age Comics Household income statement UPDATED.xlsx" at bounding box center [178, 102] width 87 height 8
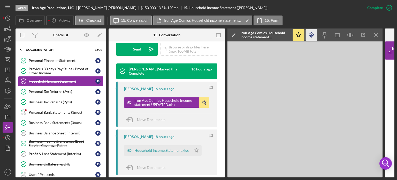
click at [311, 34] on icon "Icon/Download" at bounding box center [312, 35] width 12 height 12
click at [66, 90] on div "Personal Tax Returns (2yrs)" at bounding box center [62, 92] width 67 height 4
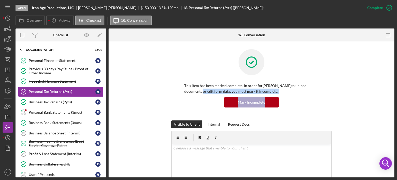
drag, startPoint x: 393, startPoint y: 85, endPoint x: 395, endPoint y: 98, distance: 13.8
click at [395, 98] on div "Open Iron Age Productions, LLC Jon Santana $150,000 $150,000 13.5 % 120 mo 16. …" at bounding box center [198, 90] width 397 height 180
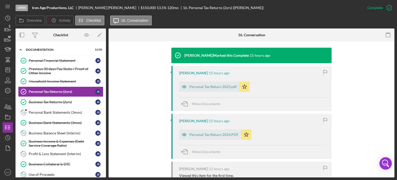
scroll to position [167, 0]
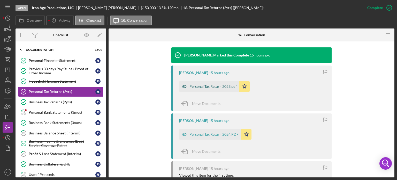
click at [201, 85] on div "Personal Tax Return 2023.pdf" at bounding box center [213, 86] width 47 height 4
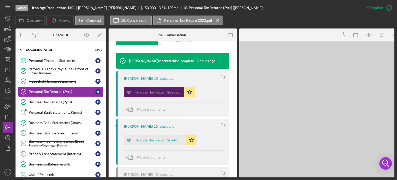
scroll to position [173, 0]
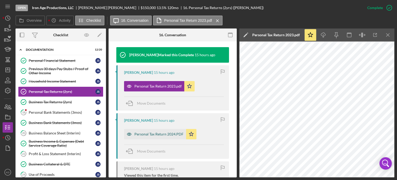
click at [148, 133] on div "Personal Tax Return 2024.PDF" at bounding box center [159, 134] width 49 height 4
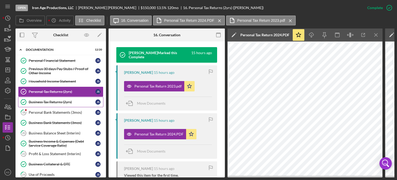
click at [40, 100] on div "Business Tax Returns (2yrs)" at bounding box center [62, 102] width 67 height 4
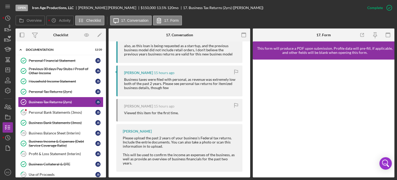
scroll to position [93, 0]
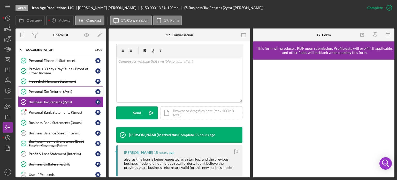
click at [38, 90] on div "Personal Tax Returns (2yrs)" at bounding box center [62, 92] width 67 height 4
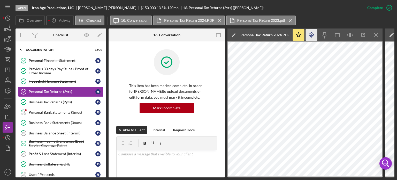
click at [310, 35] on icon "Icon/Download" at bounding box center [312, 35] width 12 height 12
click at [312, 35] on icon "Icon/Download" at bounding box center [312, 35] width 12 height 12
click at [311, 34] on icon "Icon/Download" at bounding box center [312, 35] width 12 height 12
click at [376, 35] on line "button" at bounding box center [376, 34] width 3 height 3
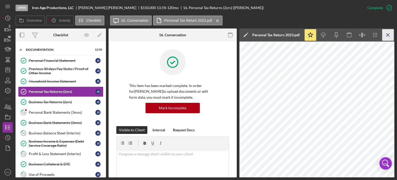
click at [389, 35] on icon "Icon/Menu Close" at bounding box center [389, 35] width 12 height 12
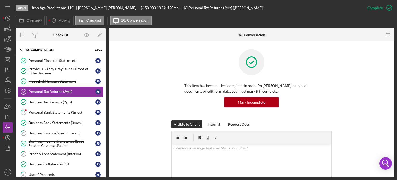
click at [44, 91] on div "Personal Tax Returns (2yrs)" at bounding box center [62, 92] width 67 height 4
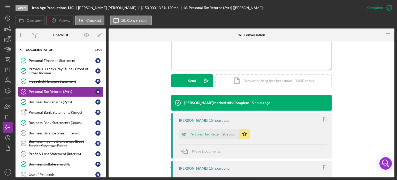
scroll to position [217, 0]
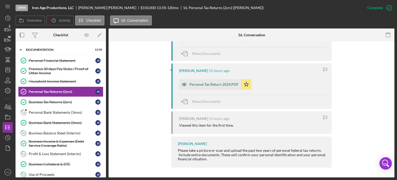
click at [201, 83] on div "Personal Tax Return 2024.PDF" at bounding box center [214, 84] width 49 height 4
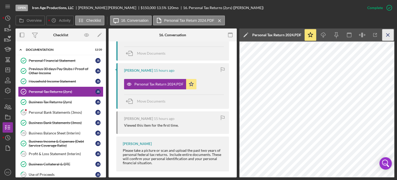
click at [389, 35] on icon "Icon/Menu Close" at bounding box center [389, 35] width 12 height 12
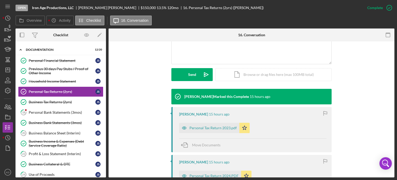
scroll to position [98, 0]
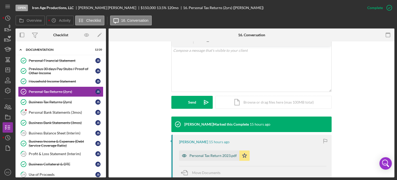
click at [207, 155] on div "Personal Tax Return 2023.pdf" at bounding box center [213, 155] width 47 height 4
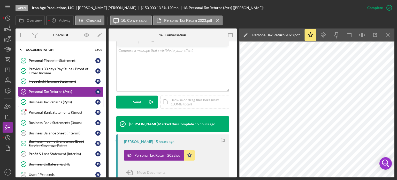
click at [49, 100] on div "Business Tax Returns (2yrs)" at bounding box center [62, 102] width 67 height 4
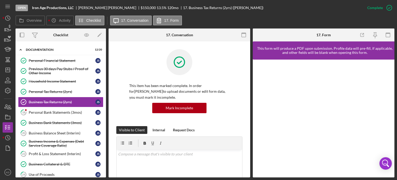
scroll to position [119, 0]
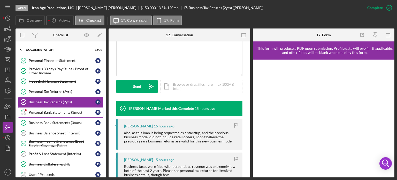
click at [66, 110] on div "Personal Bank Statements (3mos)" at bounding box center [62, 112] width 67 height 4
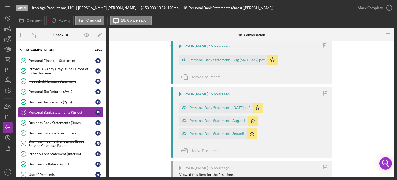
scroll to position [156, 0]
click at [200, 133] on div "Personal Bank Statement - Sep.pdf" at bounding box center [217, 133] width 55 height 4
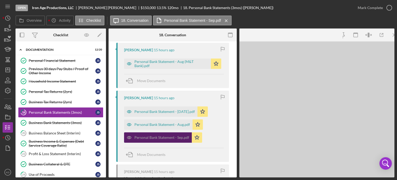
scroll to position [160, 0]
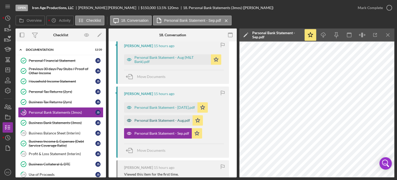
click at [146, 121] on div "Personal Bank Statement - Aug.pdf" at bounding box center [163, 120] width 56 height 4
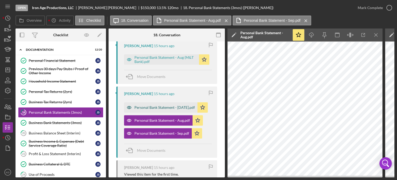
click at [144, 107] on div "Personal Bank Statement - Jul.pdf" at bounding box center [165, 107] width 61 height 4
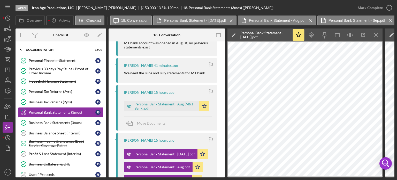
scroll to position [106, 0]
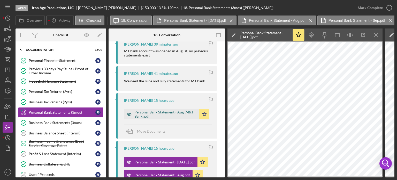
click at [151, 114] on div "Personal Bank Statement - Aug (M&T Bank).pdf" at bounding box center [166, 114] width 62 height 8
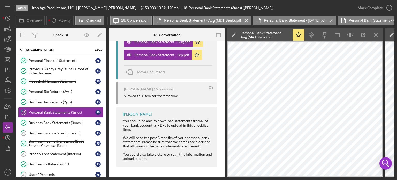
scroll to position [240, 0]
click at [48, 121] on div "Business Bank Statements (3mos)" at bounding box center [62, 123] width 67 height 4
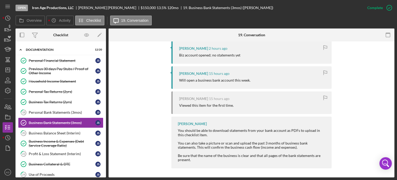
scroll to position [192, 0]
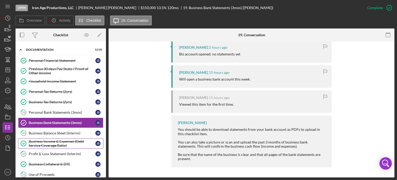
click at [55, 140] on div "Business Income & Expenses (Debt Service Coverage Ratio)" at bounding box center [62, 143] width 67 height 8
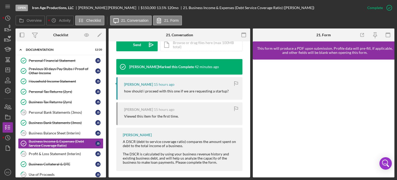
scroll to position [164, 0]
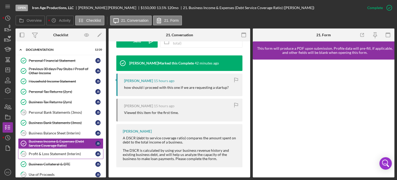
click at [50, 152] on div "Profit & Loss Statement (Interim)" at bounding box center [62, 154] width 67 height 4
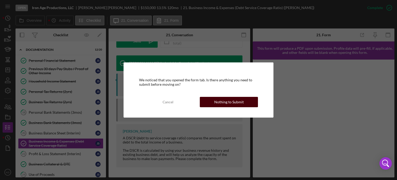
click at [232, 101] on div "Nothing to Submit" at bounding box center [228, 102] width 29 height 10
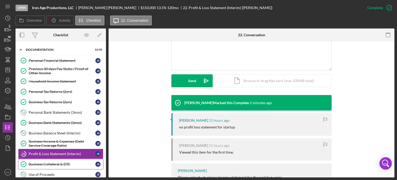
click at [53, 162] on div "Business Collateral & DTE" at bounding box center [62, 164] width 67 height 4
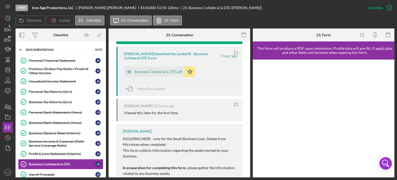
scroll to position [193, 0]
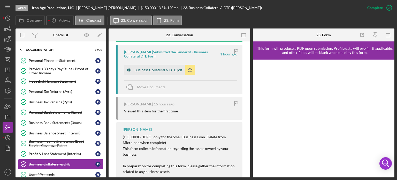
click at [158, 68] on div "Business Collateral & DTE.pdf" at bounding box center [159, 70] width 48 height 4
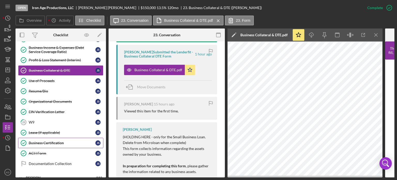
scroll to position [179, 0]
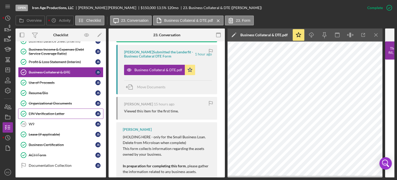
click at [40, 111] on div "EIN Verification Letter" at bounding box center [62, 113] width 67 height 4
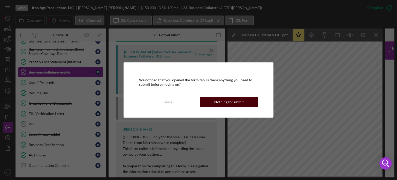
click at [212, 100] on button "Nothing to Submit" at bounding box center [229, 102] width 58 height 10
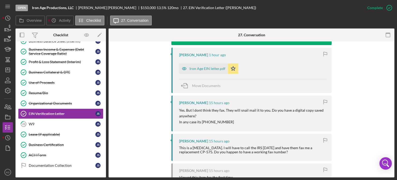
scroll to position [184, 0]
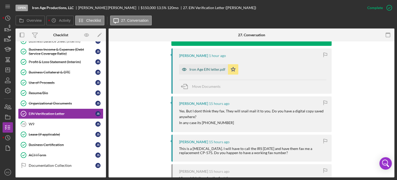
click at [198, 69] on div "Iron Age EIN letter.pdf" at bounding box center [208, 69] width 36 height 4
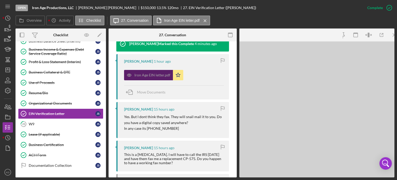
scroll to position [189, 0]
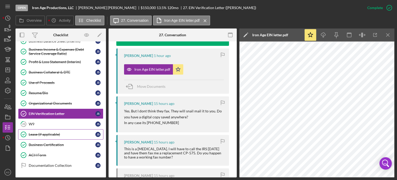
click at [34, 132] on div "Lease (if applicable)" at bounding box center [62, 134] width 67 height 4
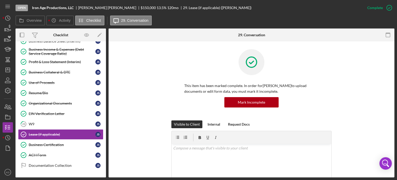
scroll to position [119, 0]
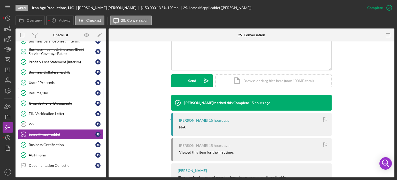
click at [36, 91] on div "Resume/Bio" at bounding box center [62, 93] width 67 height 4
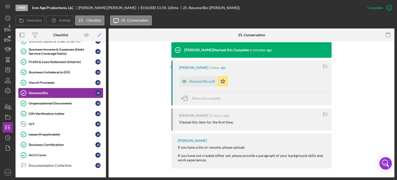
scroll to position [173, 0]
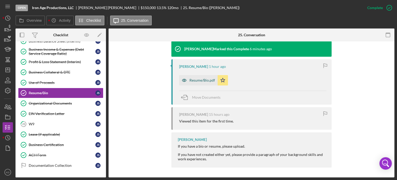
click at [213, 78] on div "Resume/Bio.pdf" at bounding box center [203, 80] width 26 height 4
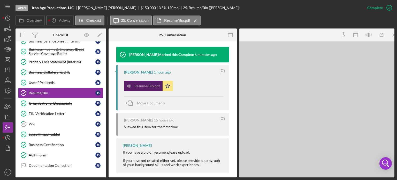
scroll to position [179, 0]
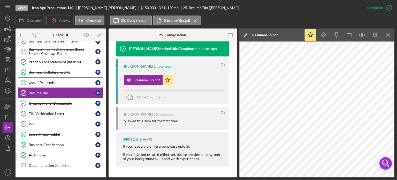
click at [35, 80] on div "Use of Proceeds" at bounding box center [62, 82] width 67 height 4
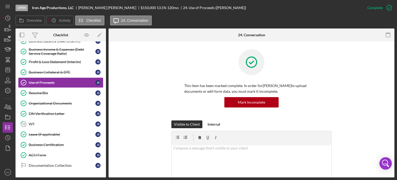
scroll to position [119, 0]
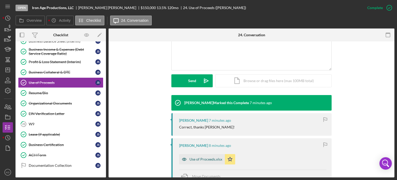
click at [192, 159] on div "Use of Proceeds.xlsx" at bounding box center [206, 159] width 33 height 4
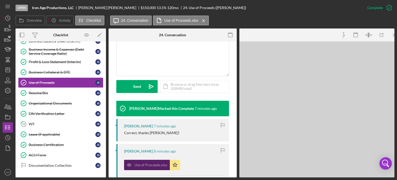
scroll to position [125, 0]
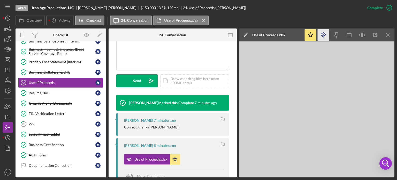
click at [324, 36] on icon "Icon/Download" at bounding box center [324, 35] width 12 height 12
click at [56, 101] on div "Organizational Documents" at bounding box center [62, 103] width 67 height 4
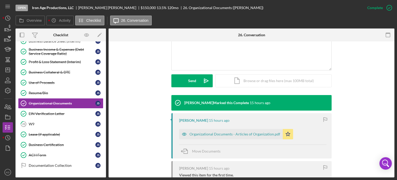
scroll to position [238, 0]
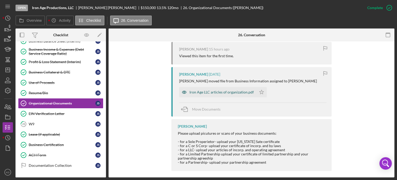
click at [224, 91] on div "Iron Age LLC articles of organization.pdf" at bounding box center [222, 92] width 64 height 4
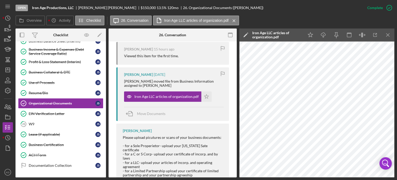
scroll to position [125, 0]
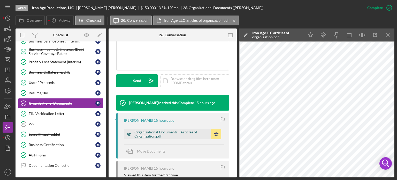
click at [167, 132] on div "Organizational Documents - Articles of Organization.pdf" at bounding box center [172, 134] width 74 height 8
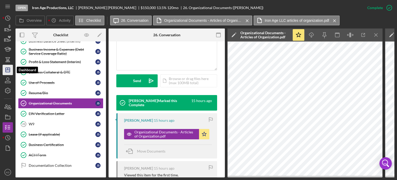
click at [8, 68] on icon "Icon/Dashboard" at bounding box center [7, 69] width 13 height 13
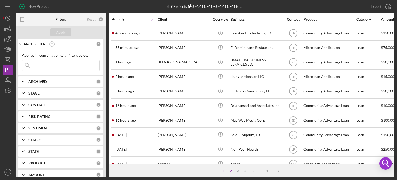
click at [231, 170] on div "2" at bounding box center [230, 171] width 7 height 4
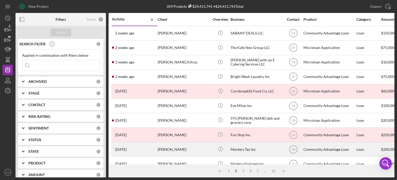
click at [236, 149] on div "Monters Tax Inc" at bounding box center [257, 149] width 52 height 14
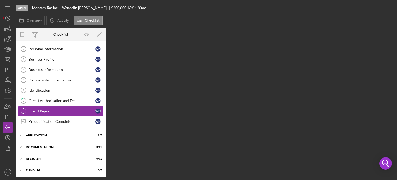
scroll to position [22, 0]
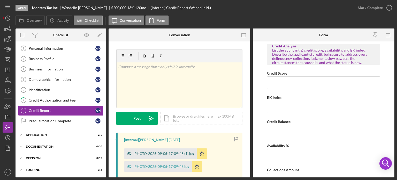
click at [168, 153] on div "PHOTO-2025-09-05-17-09-48 (1).jpg" at bounding box center [165, 153] width 60 height 4
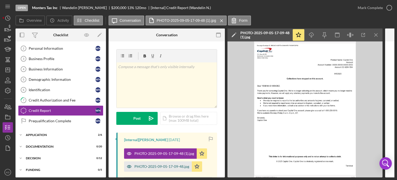
click at [166, 165] on div "PHOTO-2025-09-05-17-09-48.jpg" at bounding box center [162, 166] width 55 height 4
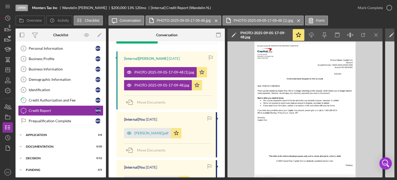
scroll to position [0, 0]
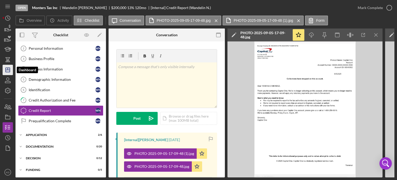
click at [7, 70] on line "button" at bounding box center [8, 70] width 4 height 0
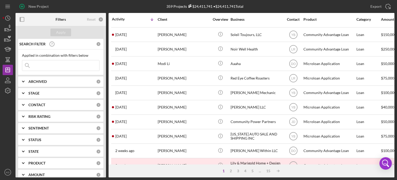
scroll to position [103, 0]
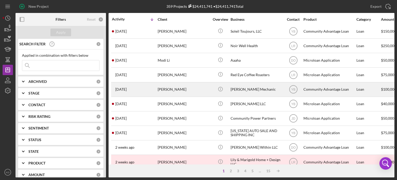
click at [245, 90] on div "[PERSON_NAME] Mechanic" at bounding box center [257, 90] width 52 height 14
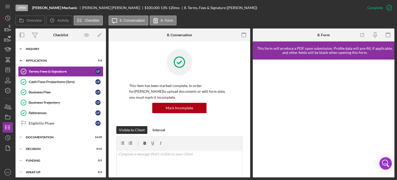
click at [22, 49] on icon "Icon/Expander" at bounding box center [21, 49] width 10 height 10
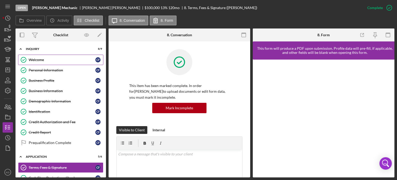
click at [34, 60] on div "Welcome" at bounding box center [62, 60] width 67 height 4
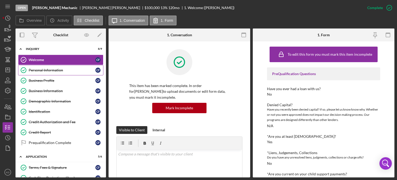
click at [38, 69] on div "Personal Information" at bounding box center [62, 70] width 67 height 4
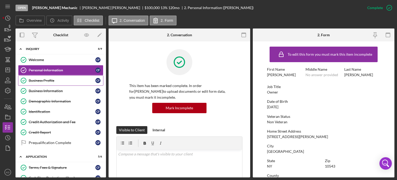
click at [41, 79] on div "Business Profile" at bounding box center [62, 80] width 67 height 4
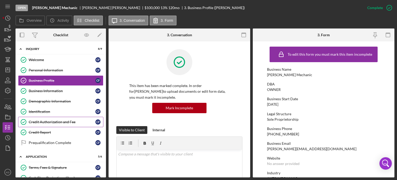
click at [46, 123] on div "Credit Authorization and Fee" at bounding box center [62, 122] width 67 height 4
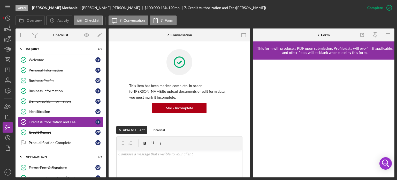
scroll to position [119, 0]
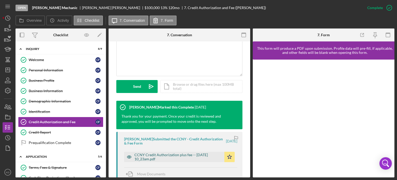
click at [176, 154] on div "CCNY Credit Authorization plus fee -- 2025-09-19 10_23am.pdf" at bounding box center [178, 157] width 87 height 8
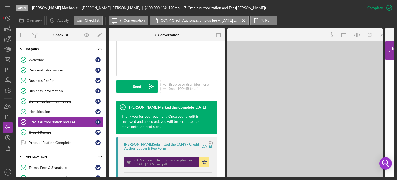
scroll to position [125, 0]
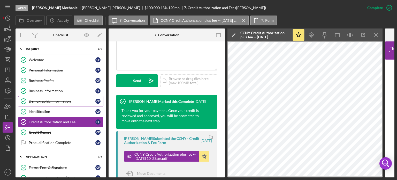
click at [52, 102] on div "Demographic Information" at bounding box center [62, 101] width 67 height 4
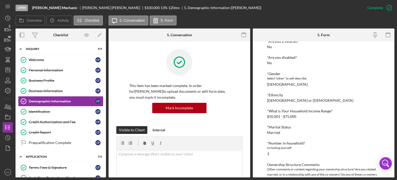
scroll to position [63, 0]
click at [35, 79] on div "Business Profile" at bounding box center [62, 80] width 67 height 4
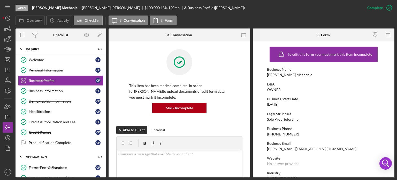
scroll to position [119, 0]
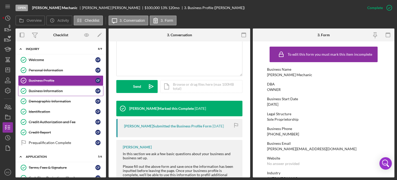
click at [39, 91] on div "Business Information" at bounding box center [62, 91] width 67 height 4
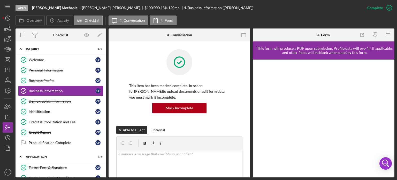
scroll to position [119, 0]
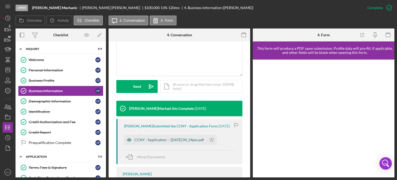
click at [180, 139] on div "CCNY - Application -- 2025-09-19 04_54pm.pdf" at bounding box center [170, 140] width 70 height 4
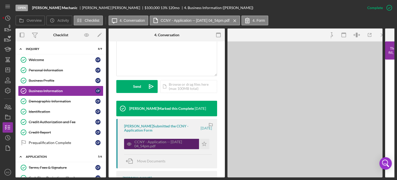
scroll to position [125, 0]
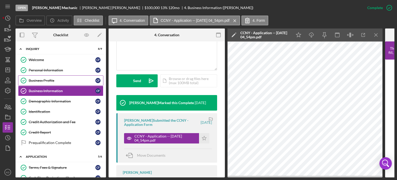
click at [38, 79] on div "Business Profile" at bounding box center [62, 80] width 67 height 4
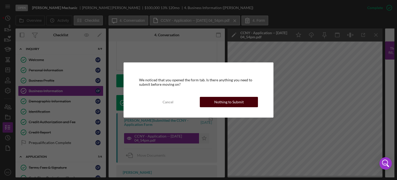
click at [215, 99] on button "Nothing to Submit" at bounding box center [229, 102] width 58 height 10
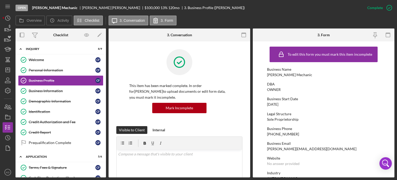
click at [393, 103] on form "To edit this form you must mark this item incomplete Business Name Carlos Truck…" at bounding box center [324, 109] width 142 height 136
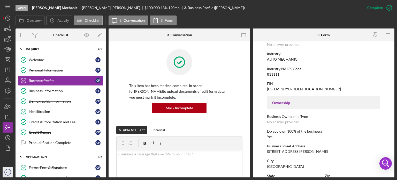
click at [10, 169] on circle "button" at bounding box center [8, 172] width 6 height 6
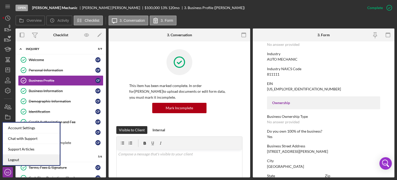
click at [18, 158] on link "Logout" at bounding box center [31, 159] width 57 height 11
